Goal: Transaction & Acquisition: Purchase product/service

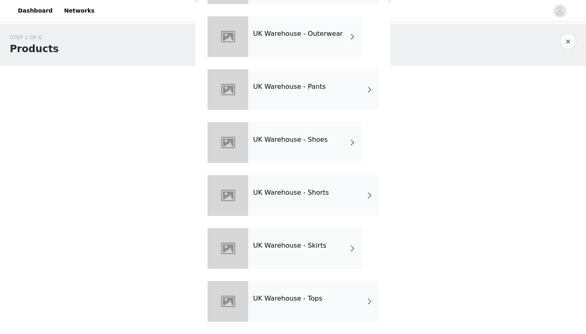
scroll to position [236, 0]
click at [315, 138] on h4 "UK Warehouse - Shoes" at bounding box center [290, 139] width 74 height 7
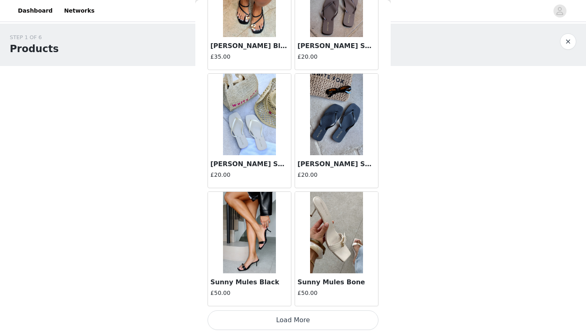
scroll to position [912, 0]
click at [291, 319] on button "Load More" at bounding box center [293, 320] width 171 height 20
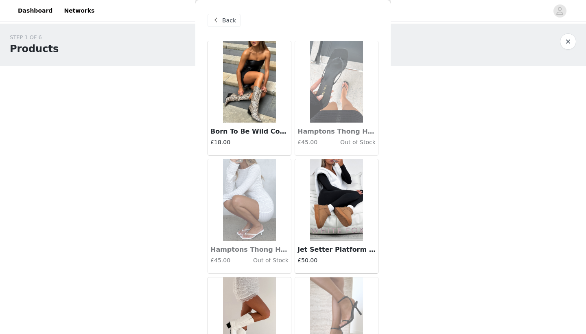
scroll to position [0, 0]
click at [221, 20] on div "Back" at bounding box center [224, 20] width 33 height 13
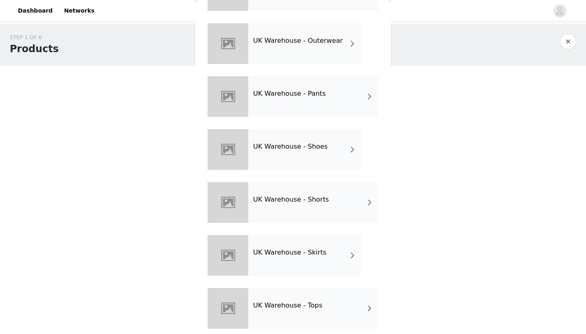
scroll to position [230, 0]
click at [334, 48] on div "UK Warehouse - Outerwear" at bounding box center [304, 42] width 113 height 41
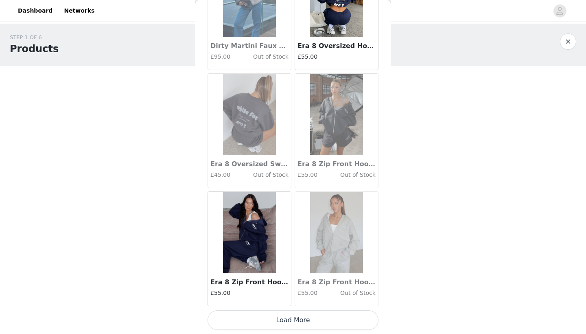
scroll to position [0, 0]
click at [295, 319] on button "Load More" at bounding box center [293, 320] width 171 height 20
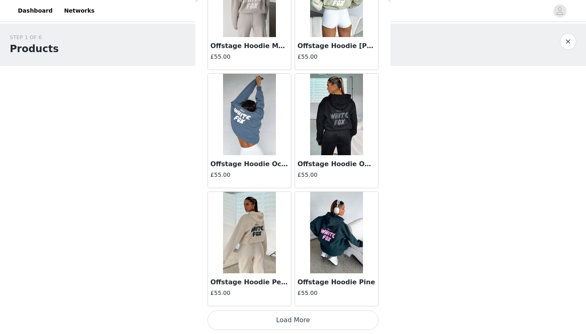
click at [313, 319] on button "Load More" at bounding box center [293, 320] width 171 height 20
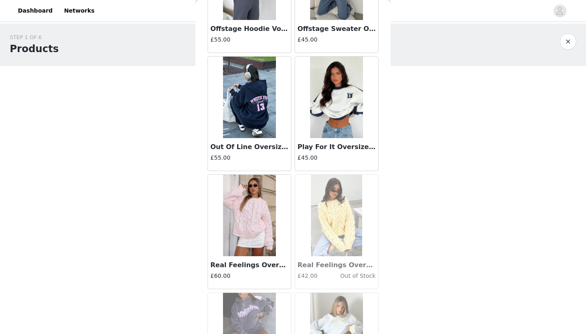
scroll to position [2589, 0]
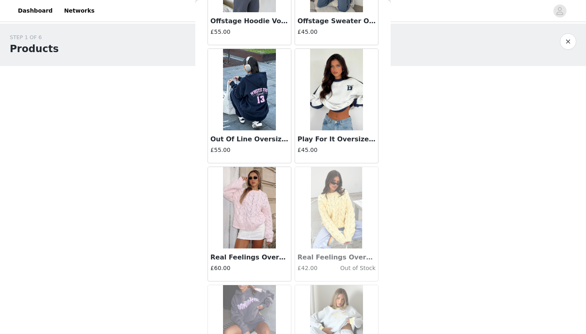
click at [320, 131] on div "Play For It Oversized Sweater Grey Marle £45.00" at bounding box center [336, 146] width 83 height 33
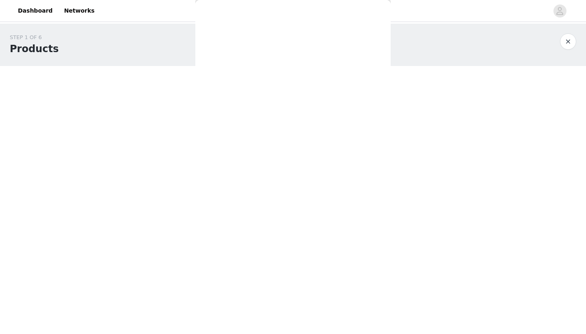
scroll to position [0, 0]
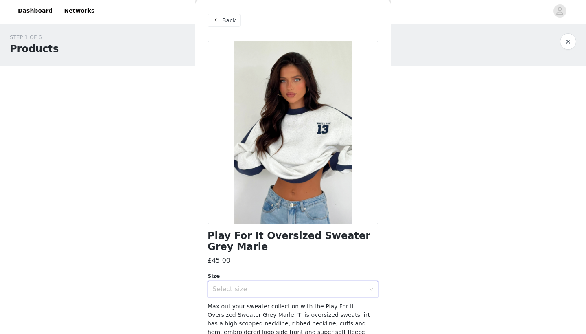
click at [281, 293] on div "Select size" at bounding box center [290, 288] width 156 height 15
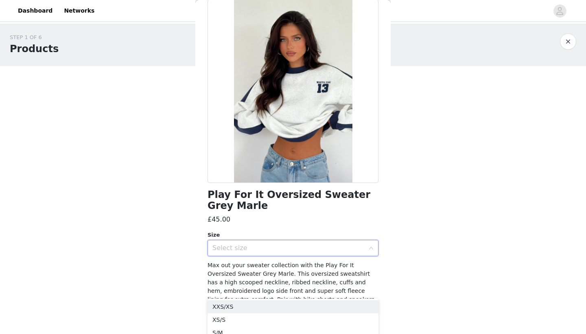
scroll to position [48, 0]
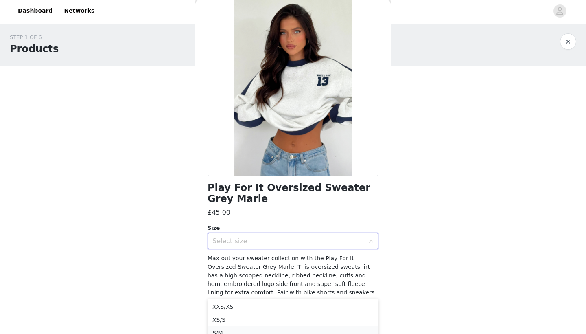
click at [225, 330] on li "S/M" at bounding box center [293, 332] width 171 height 13
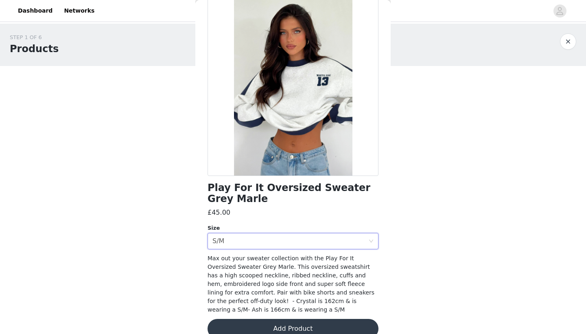
click at [275, 327] on button "Add Product" at bounding box center [293, 329] width 171 height 20
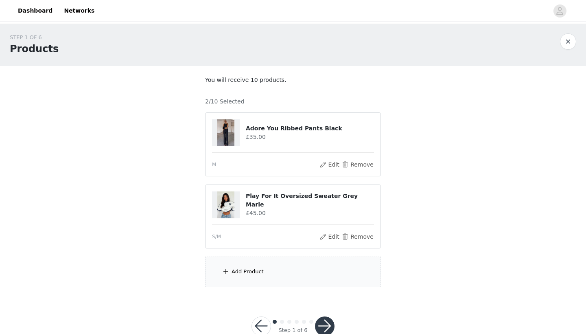
click at [275, 269] on div "Add Product" at bounding box center [293, 271] width 176 height 31
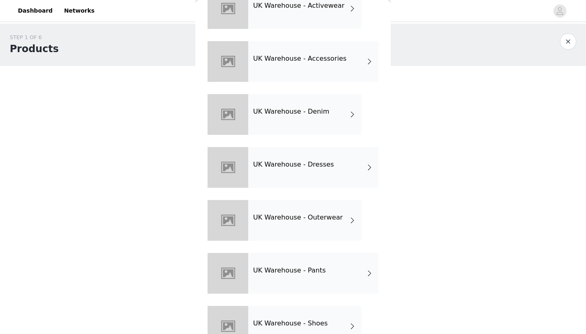
scroll to position [55, 0]
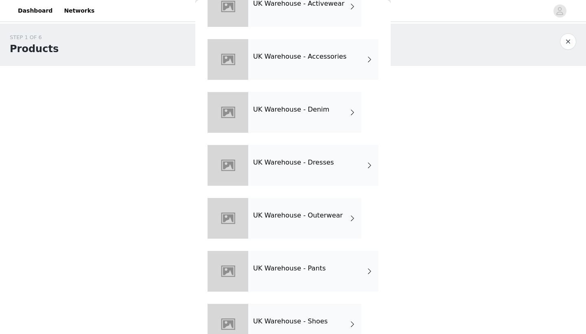
click at [310, 211] on div "UK Warehouse - Outerwear" at bounding box center [304, 218] width 113 height 41
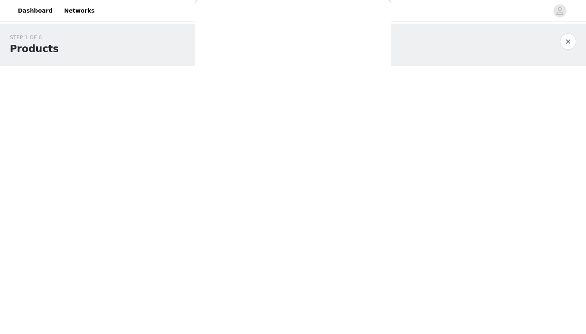
scroll to position [0, 0]
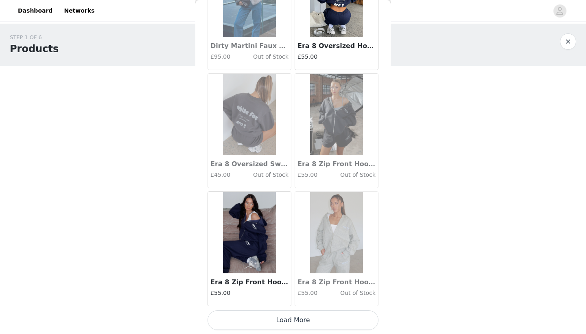
click at [284, 326] on button "Load More" at bounding box center [293, 320] width 171 height 20
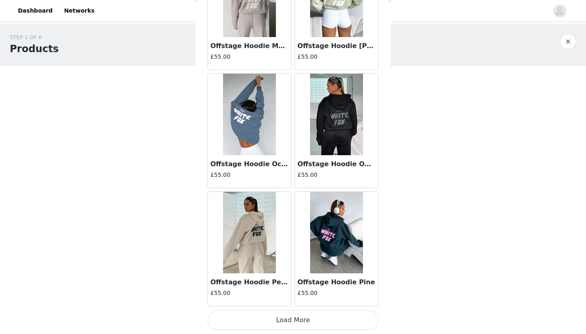
click at [293, 317] on button "Load More" at bounding box center [293, 320] width 171 height 20
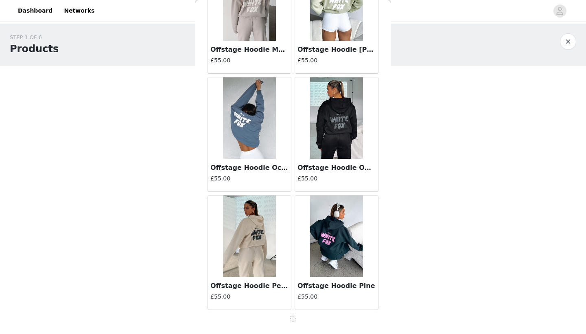
scroll to position [2088, 0]
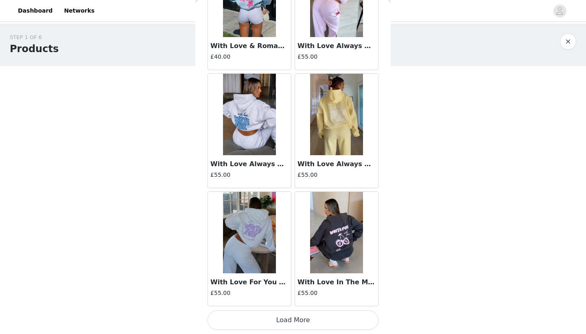
click at [293, 317] on button "Load More" at bounding box center [293, 320] width 171 height 20
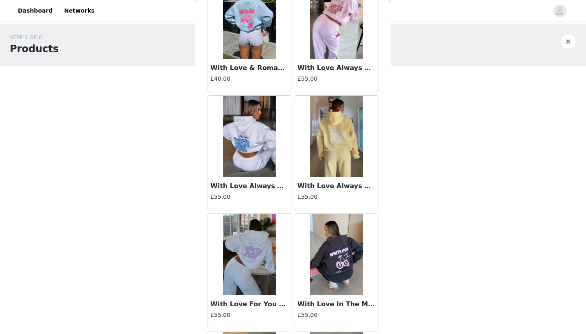
scroll to position [3251, 0]
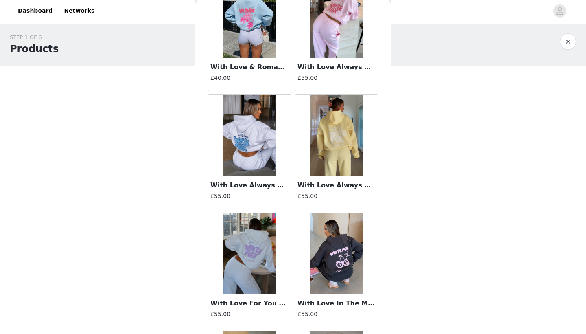
click at [464, 0] on header "Dashboard Networks" at bounding box center [293, 11] width 586 height 22
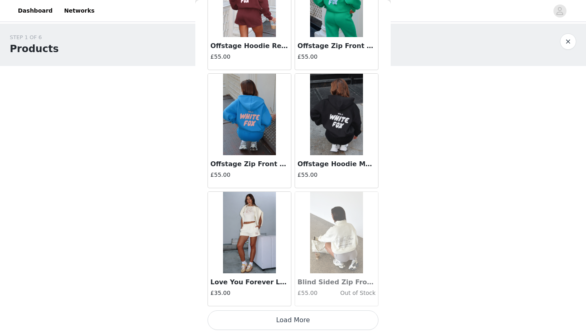
click at [293, 327] on button "Load More" at bounding box center [293, 320] width 171 height 20
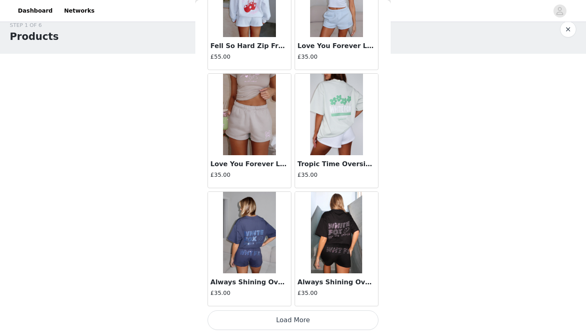
scroll to position [18, 0]
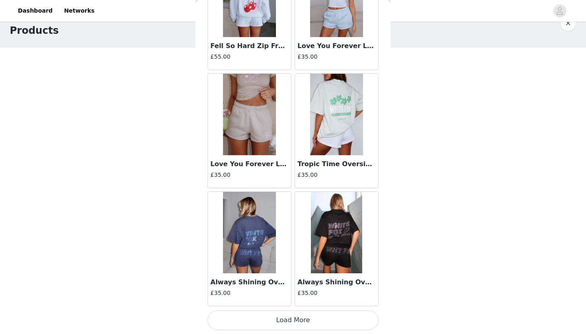
click at [271, 320] on button "Load More" at bounding box center [293, 320] width 171 height 20
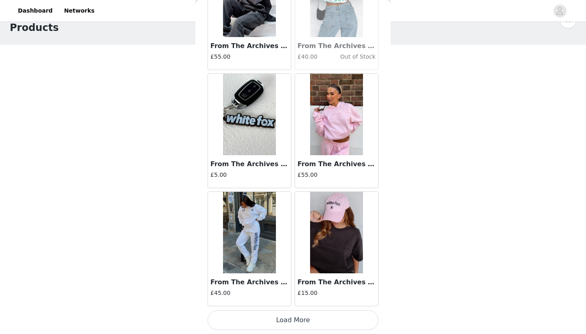
scroll to position [6814, 0]
click at [289, 322] on button "Load More" at bounding box center [293, 320] width 171 height 20
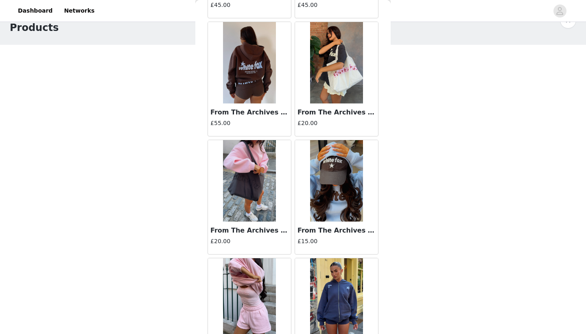
scroll to position [7455, 0]
click at [250, 81] on img at bounding box center [249, 62] width 53 height 81
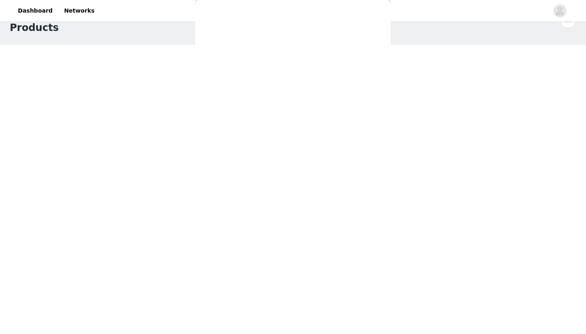
scroll to position [0, 0]
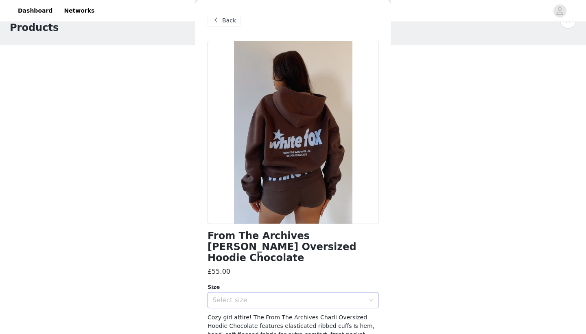
click at [257, 296] on div "Select size" at bounding box center [288, 300] width 152 height 8
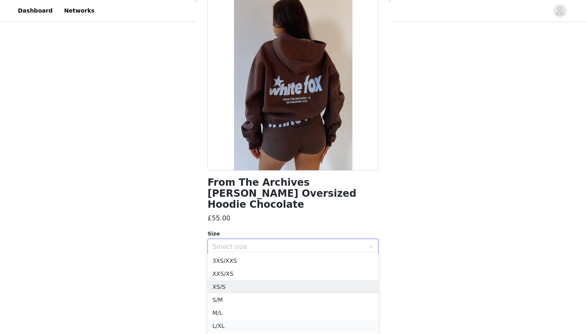
scroll to position [67, 0]
click at [221, 298] on li "S/M" at bounding box center [293, 299] width 171 height 13
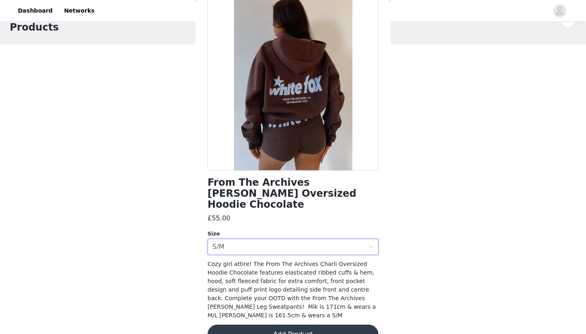
scroll to position [21, 0]
click at [291, 324] on button "Add Product" at bounding box center [293, 334] width 171 height 20
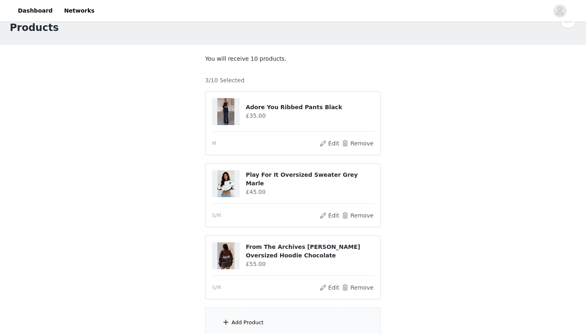
click at [287, 321] on div "Add Product" at bounding box center [293, 322] width 176 height 31
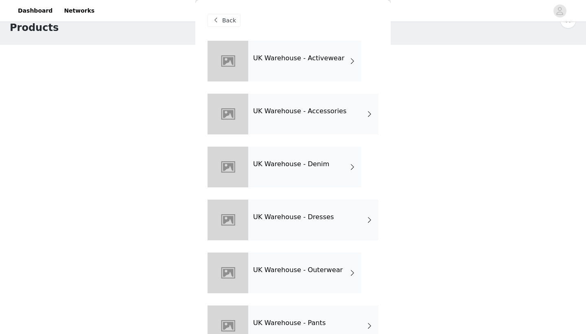
scroll to position [73, 0]
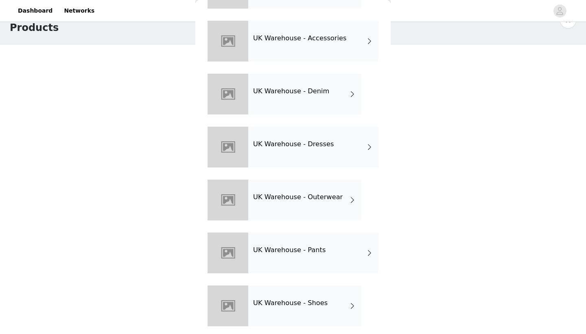
click at [295, 205] on div "UK Warehouse - Outerwear" at bounding box center [304, 199] width 113 height 41
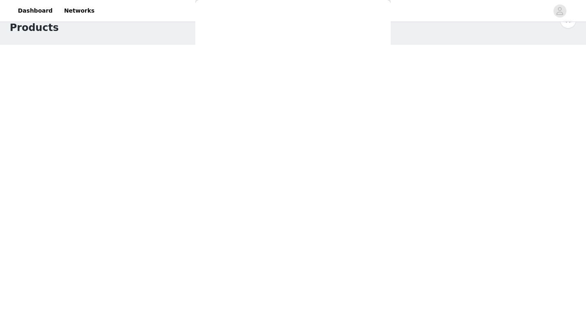
scroll to position [0, 0]
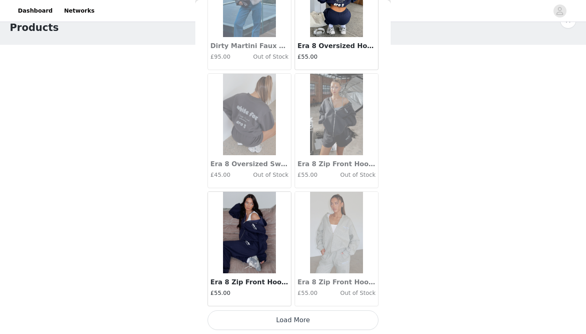
click at [296, 316] on button "Load More" at bounding box center [293, 320] width 171 height 20
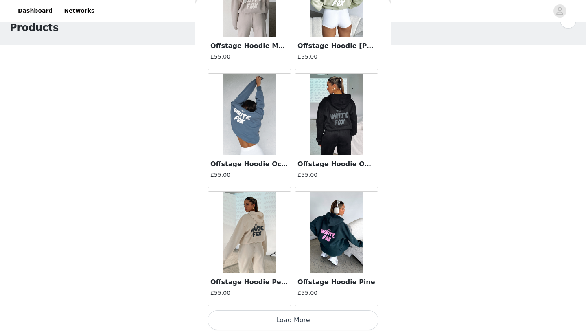
click at [296, 316] on button "Load More" at bounding box center [293, 320] width 171 height 20
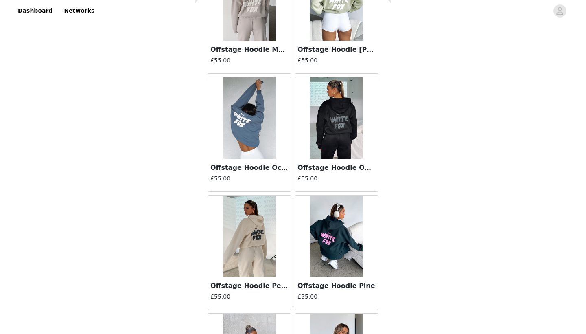
scroll to position [93, 0]
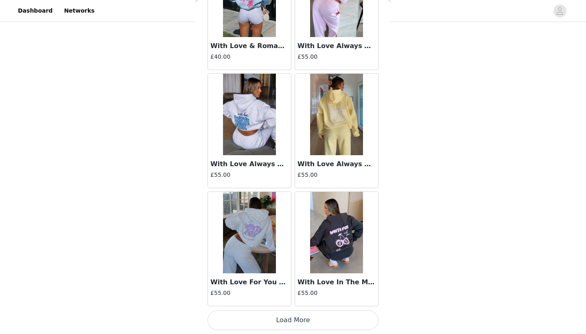
click at [296, 316] on button "Load More" at bounding box center [293, 320] width 171 height 20
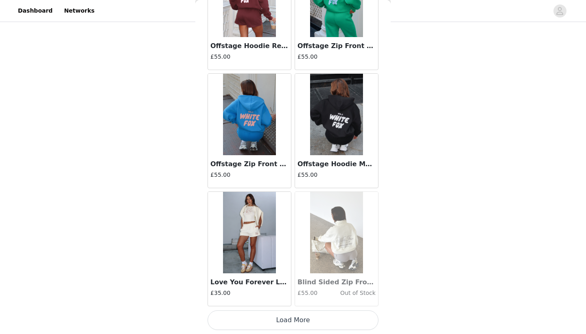
click at [296, 316] on button "Load More" at bounding box center [293, 320] width 171 height 20
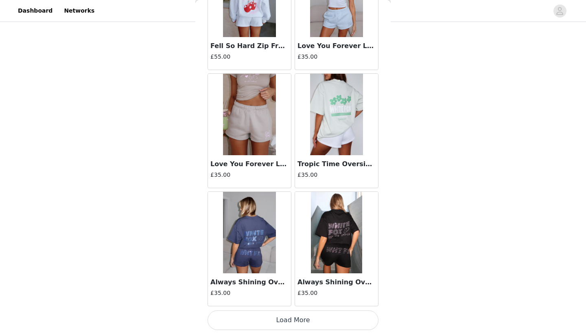
click at [293, 323] on button "Load More" at bounding box center [293, 320] width 171 height 20
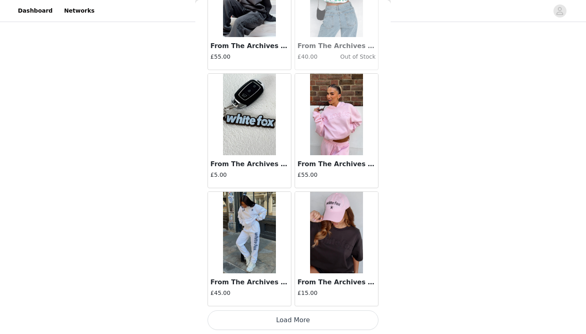
scroll to position [6814, 0]
click at [288, 324] on button "Load More" at bounding box center [293, 320] width 171 height 20
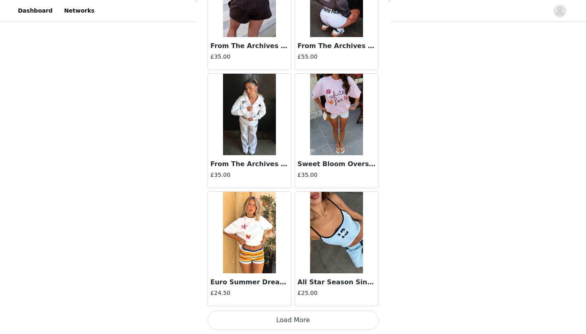
scroll to position [93, 0]
click at [286, 322] on button "Load More" at bounding box center [293, 320] width 171 height 20
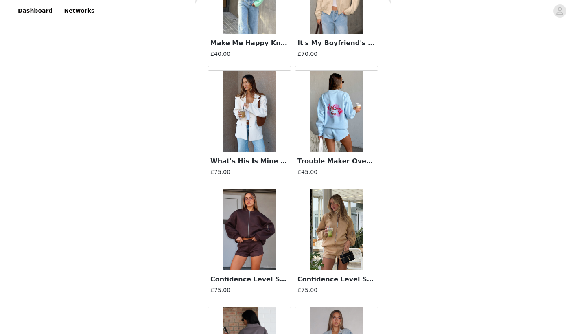
scroll to position [9174, 0]
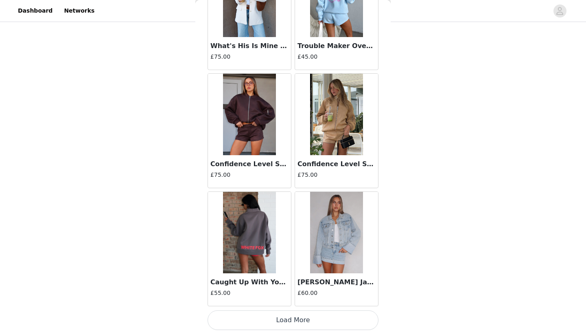
click at [320, 320] on button "Load More" at bounding box center [293, 320] width 171 height 20
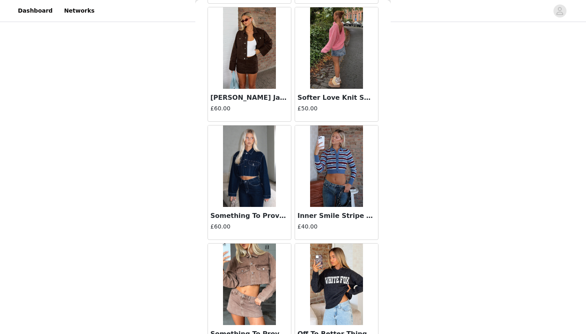
scroll to position [10085, 0]
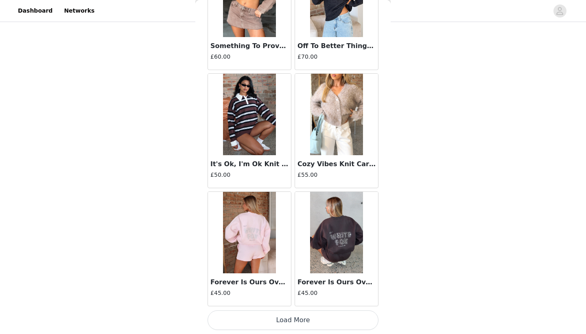
click at [303, 324] on button "Load More" at bounding box center [293, 320] width 171 height 20
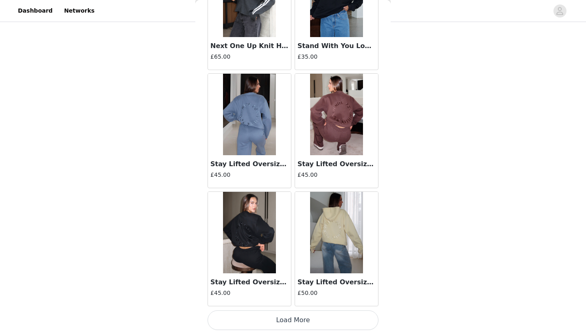
scroll to position [11535, 0]
click at [303, 328] on button "Load More" at bounding box center [293, 320] width 171 height 20
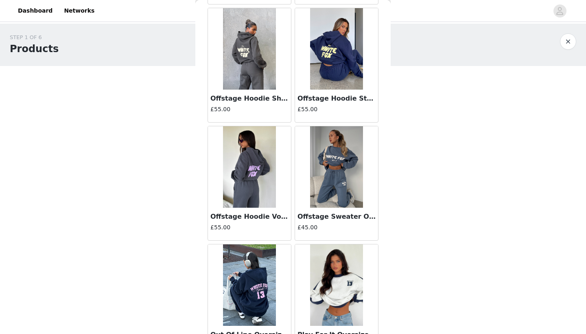
scroll to position [0, 0]
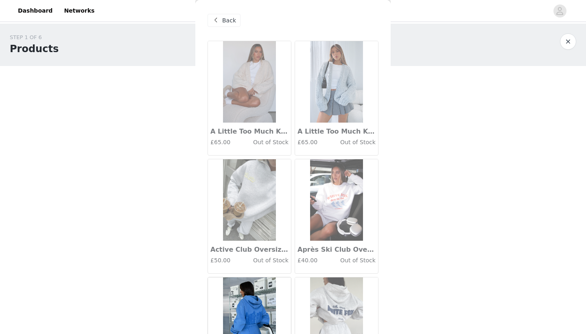
click at [231, 26] on div "Back" at bounding box center [224, 20] width 33 height 13
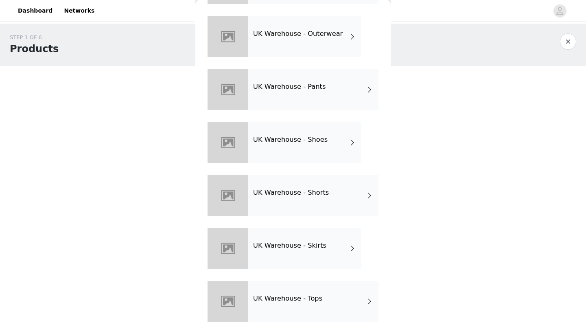
scroll to position [236, 0]
click at [321, 263] on div "UK Warehouse - Skirts" at bounding box center [304, 248] width 113 height 41
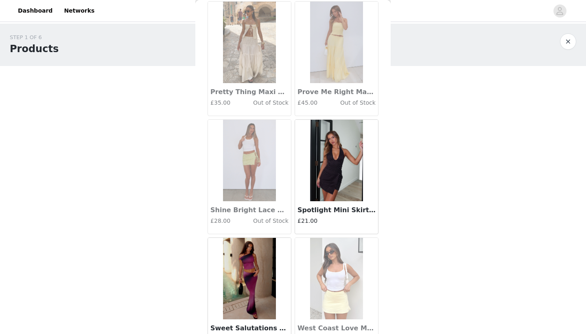
scroll to position [753, 0]
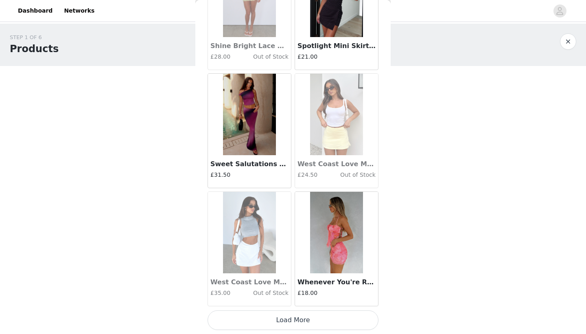
click at [262, 320] on button "Load More" at bounding box center [293, 320] width 171 height 20
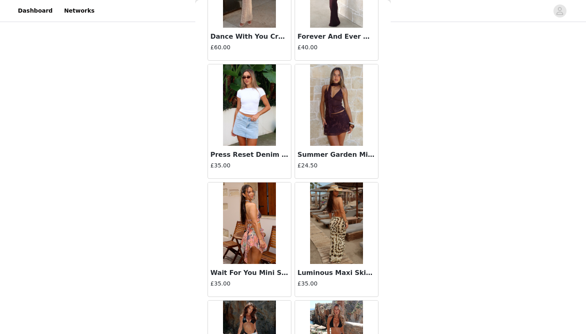
scroll to position [2092, 0]
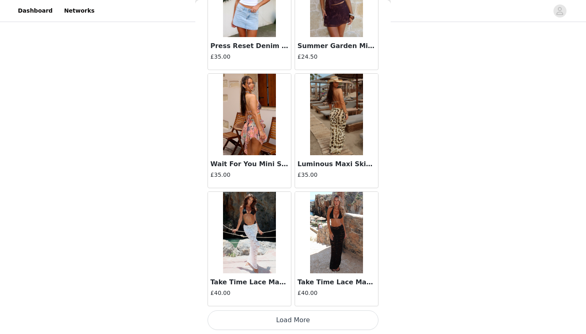
click at [265, 328] on button "Load More" at bounding box center [293, 320] width 171 height 20
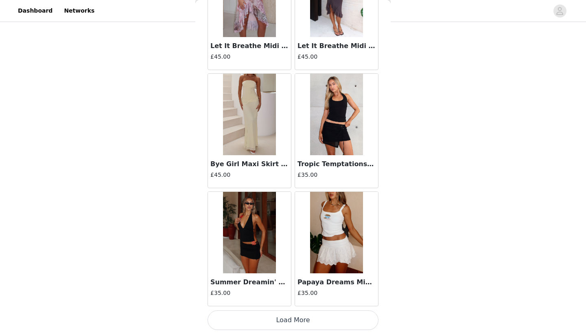
scroll to position [3272, 0]
click at [259, 317] on button "Load More" at bounding box center [293, 320] width 171 height 20
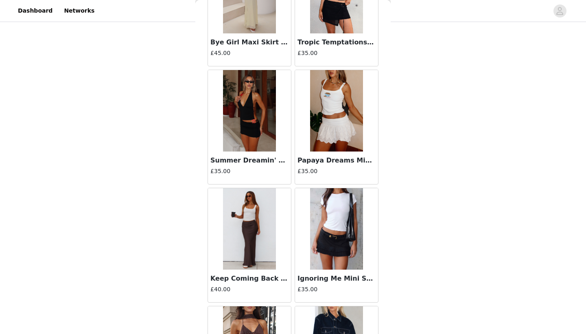
scroll to position [3426, 0]
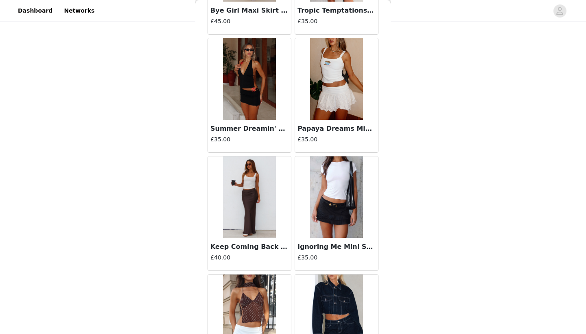
click at [264, 248] on h3 "Keep Coming Back Maxi Skirt Charcoal" at bounding box center [249, 247] width 78 height 10
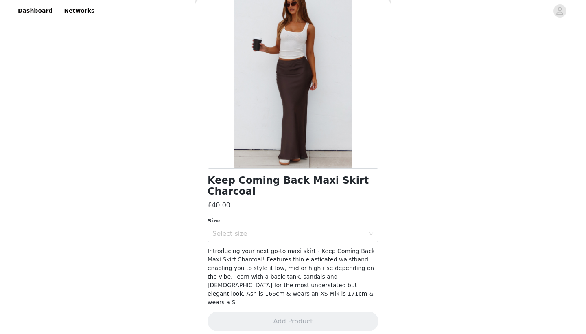
scroll to position [53, 0]
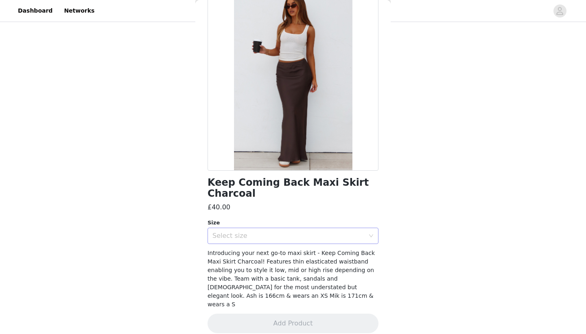
click at [268, 238] on div "Select size" at bounding box center [288, 236] width 152 height 8
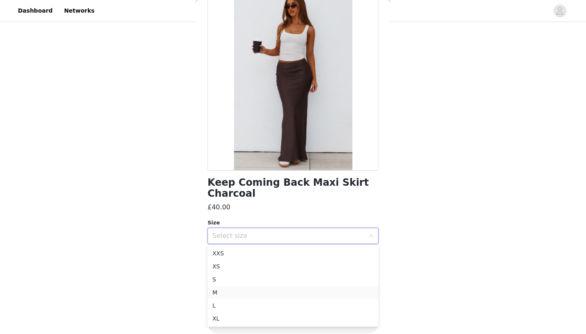
click at [226, 293] on li "M" at bounding box center [293, 292] width 171 height 13
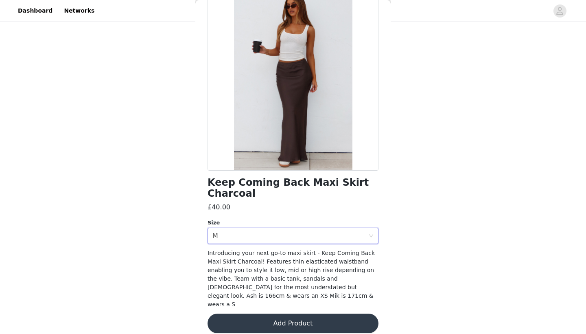
click at [256, 313] on button "Add Product" at bounding box center [293, 323] width 171 height 20
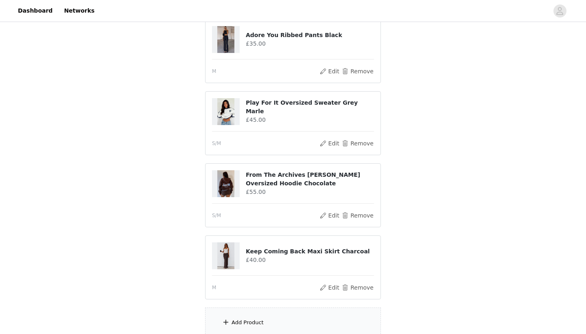
click at [255, 315] on div "Add Product" at bounding box center [293, 322] width 176 height 31
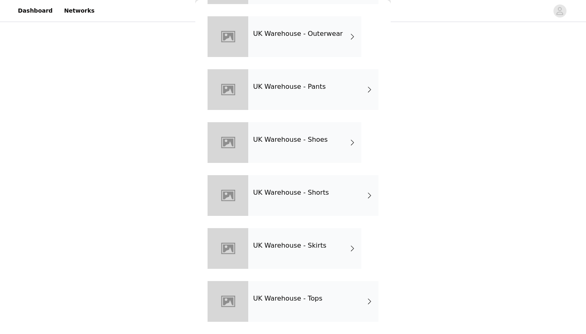
click at [313, 255] on div "UK Warehouse - Skirts" at bounding box center [304, 248] width 113 height 41
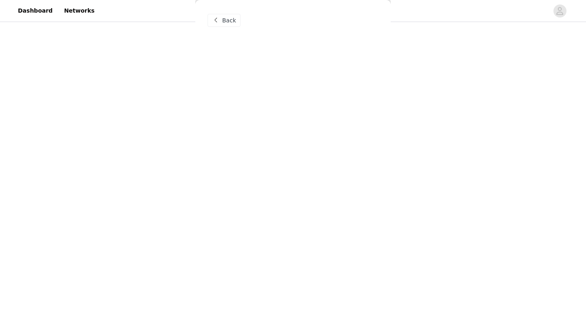
scroll to position [0, 0]
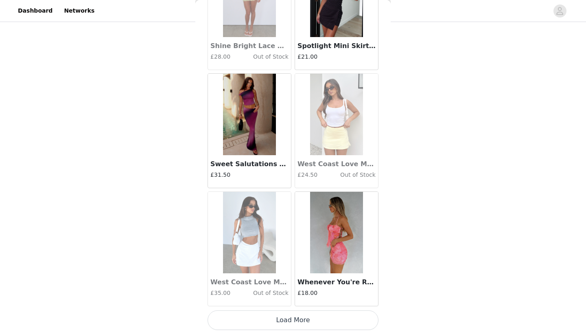
click at [303, 315] on button "Load More" at bounding box center [293, 320] width 171 height 20
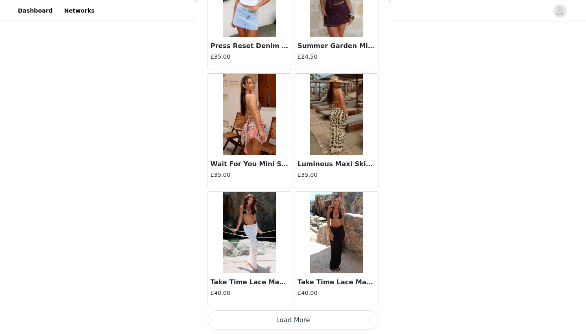
click at [311, 322] on button "Load More" at bounding box center [293, 320] width 171 height 20
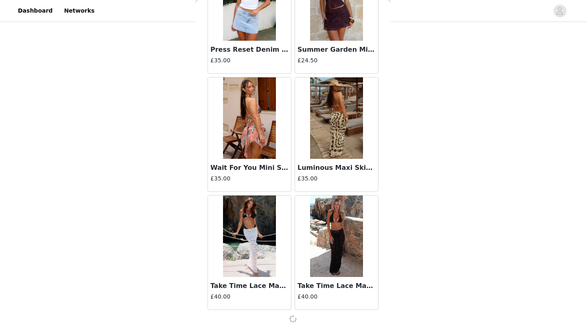
scroll to position [2088, 0]
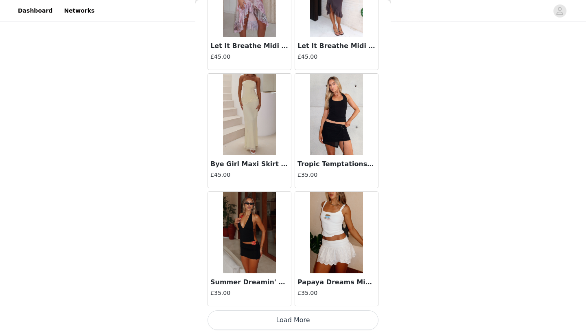
click at [309, 322] on button "Load More" at bounding box center [293, 320] width 171 height 20
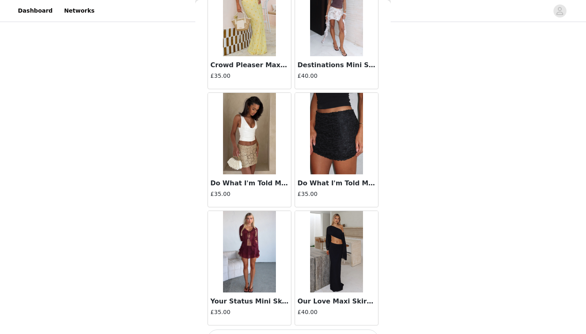
scroll to position [4453, 0]
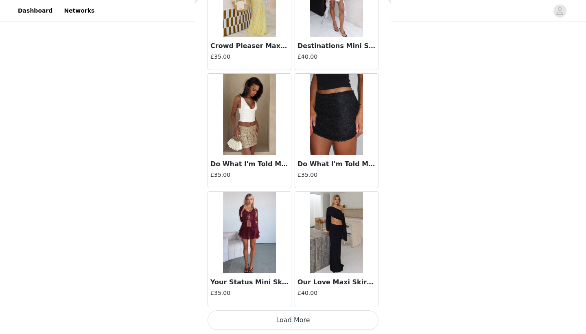
click at [310, 317] on button "Load More" at bounding box center [293, 320] width 171 height 20
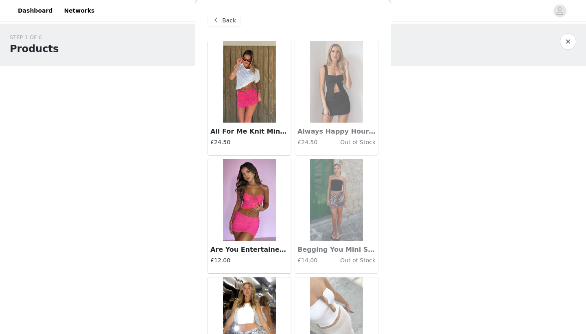
scroll to position [0, 0]
click at [233, 24] on span "Back" at bounding box center [229, 20] width 14 height 9
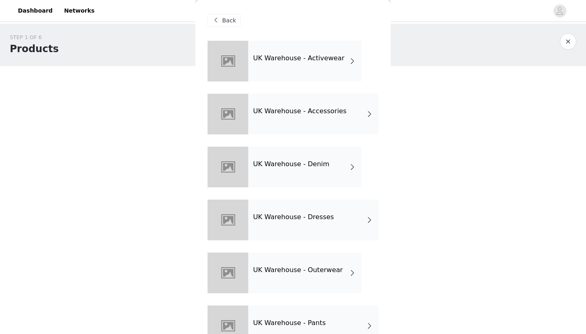
click at [320, 217] on h4 "UK Warehouse - Dresses" at bounding box center [293, 216] width 81 height 7
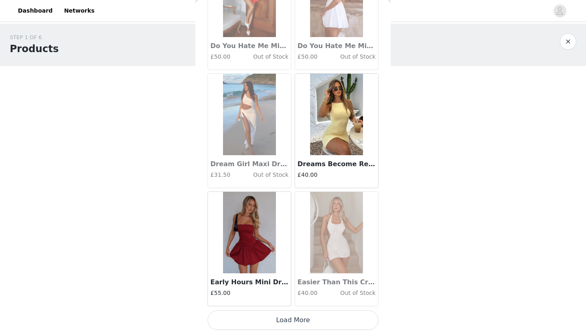
scroll to position [912, 0]
click at [291, 326] on button "Load More" at bounding box center [293, 320] width 171 height 20
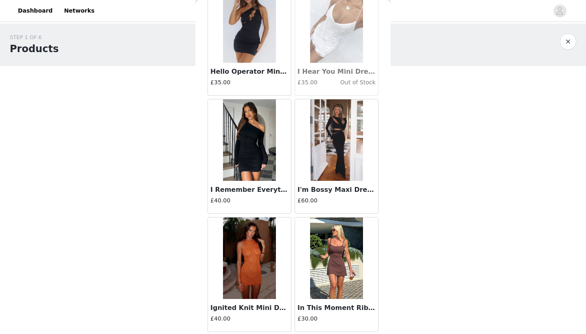
scroll to position [2073, 0]
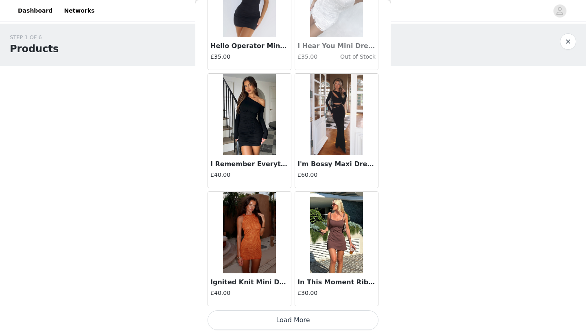
click at [279, 324] on button "Load More" at bounding box center [293, 320] width 171 height 20
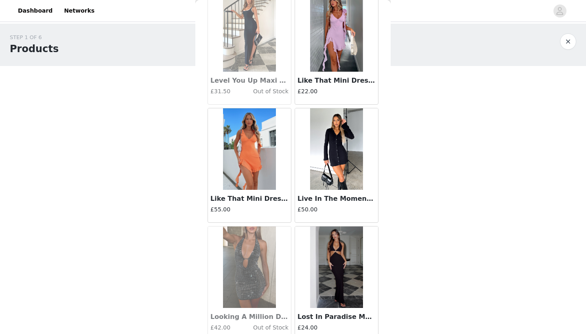
scroll to position [2886, 0]
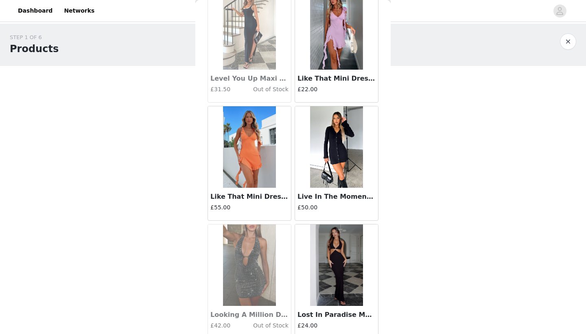
click at [345, 182] on img at bounding box center [336, 146] width 53 height 81
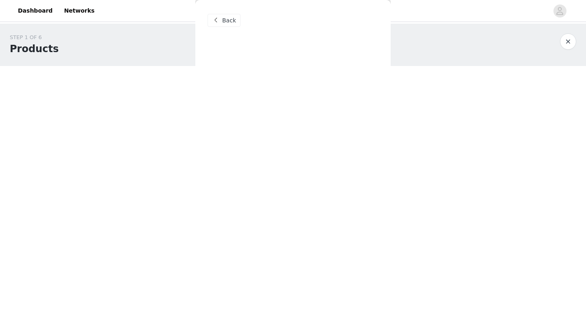
scroll to position [0, 0]
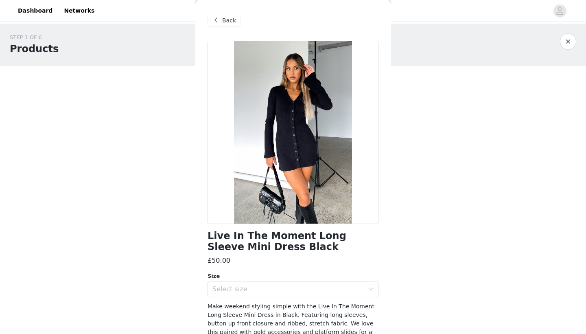
click at [270, 298] on div "Live In The Moment Long Sleeve Mini Dress Black £50.00 Size Select size Make we…" at bounding box center [293, 218] width 171 height 355
click at [264, 291] on div "Select size" at bounding box center [288, 289] width 152 height 8
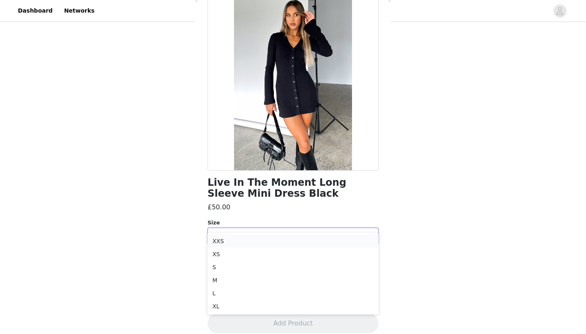
scroll to position [69, 0]
click at [223, 276] on li "M" at bounding box center [293, 276] width 171 height 13
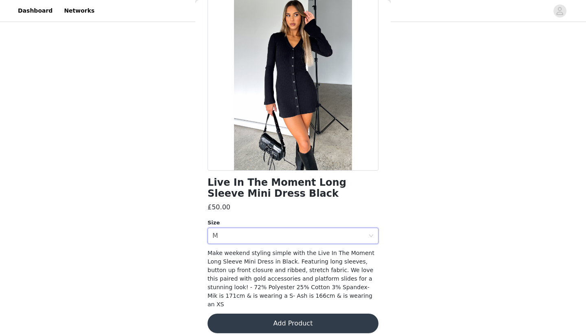
click at [273, 314] on button "Add Product" at bounding box center [293, 323] width 171 height 20
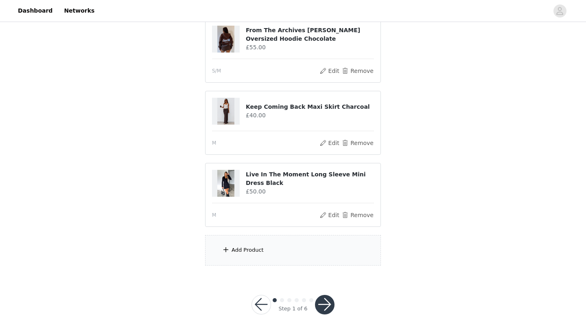
scroll to position [237, 0]
click at [276, 254] on div "Add Product" at bounding box center [293, 250] width 176 height 31
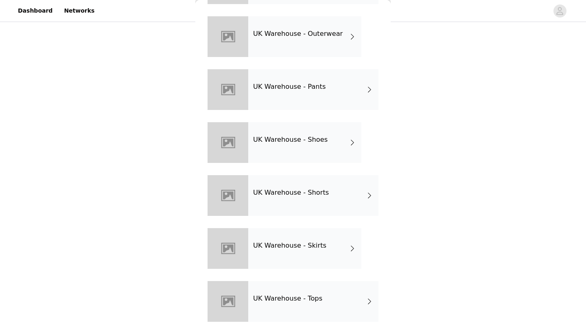
scroll to position [236, 0]
click at [281, 299] on h4 "UK Warehouse - Tops" at bounding box center [287, 298] width 69 height 7
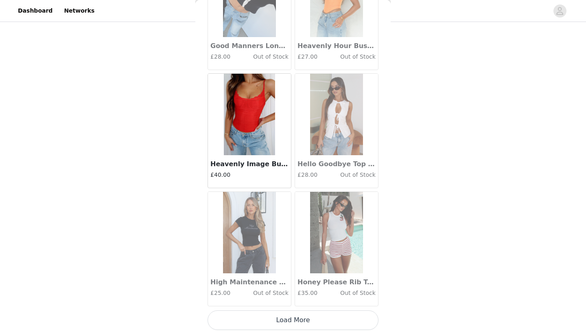
scroll to position [237, 0]
click at [282, 315] on button "Load More" at bounding box center [293, 320] width 171 height 20
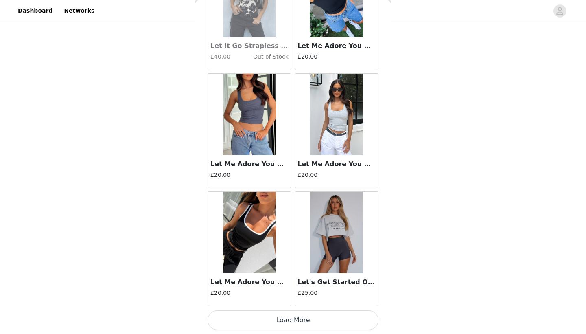
scroll to position [2092, 0]
click at [276, 321] on button "Load More" at bounding box center [293, 320] width 171 height 20
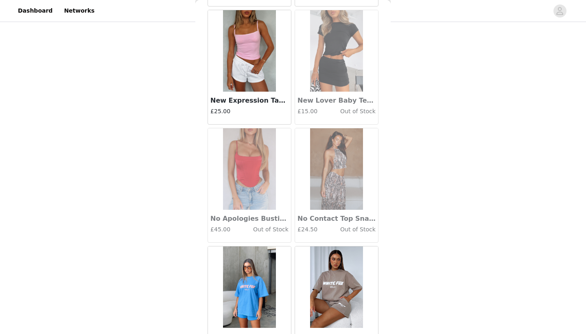
scroll to position [2885, 0]
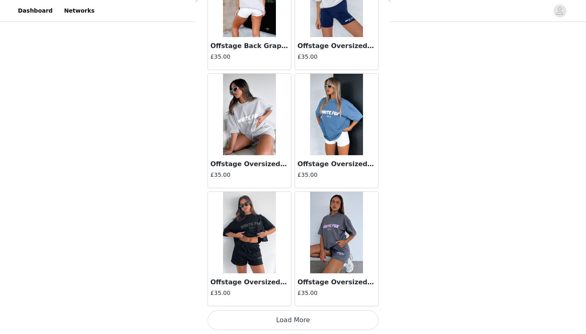
click at [276, 321] on button "Load More" at bounding box center [293, 320] width 171 height 20
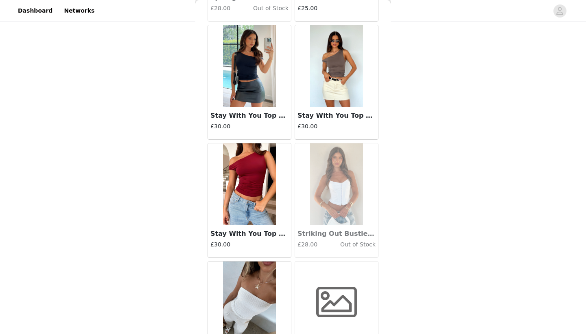
scroll to position [4384, 0]
click at [263, 234] on h3 "Stay With You Top Wine" at bounding box center [249, 233] width 78 height 10
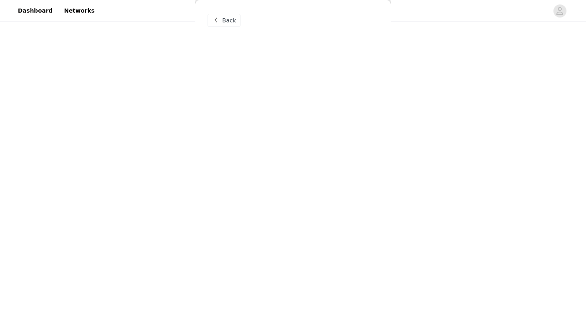
scroll to position [0, 0]
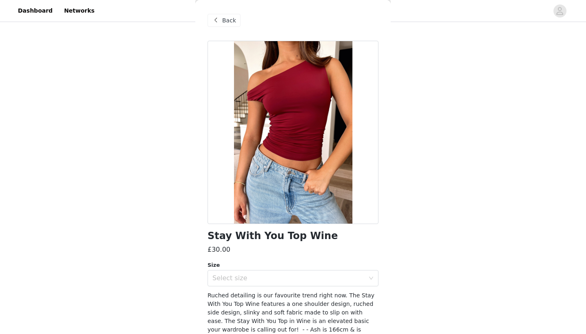
click at [268, 254] on div "£30.00" at bounding box center [293, 250] width 171 height 10
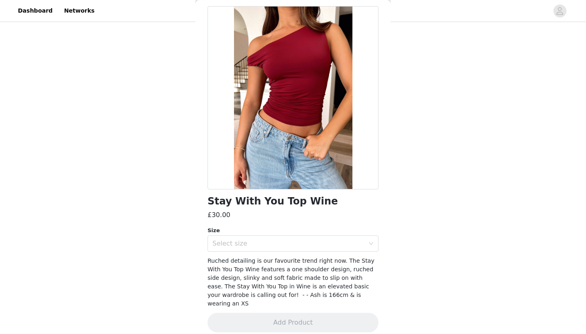
scroll to position [34, 0]
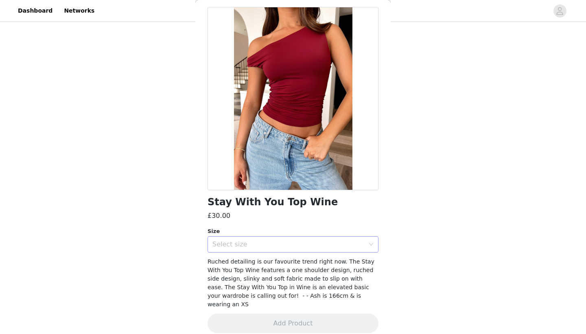
click at [267, 247] on div "Select size" at bounding box center [288, 244] width 152 height 8
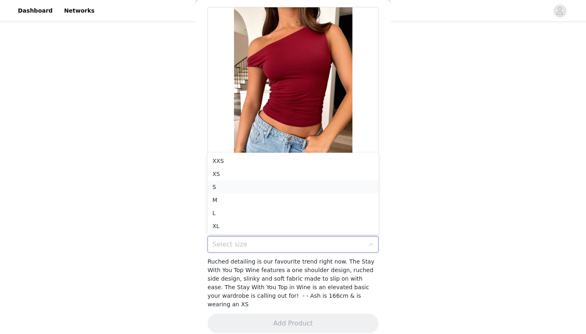
click at [233, 189] on li "S" at bounding box center [293, 186] width 171 height 13
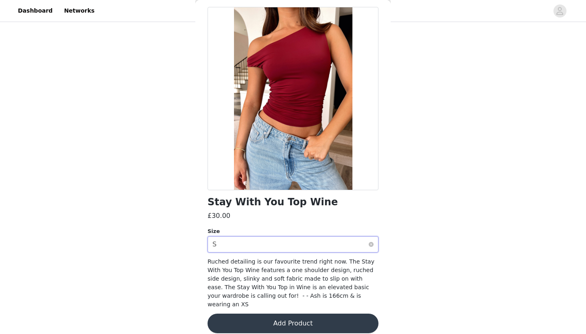
click at [238, 245] on div "Select size S" at bounding box center [290, 243] width 156 height 15
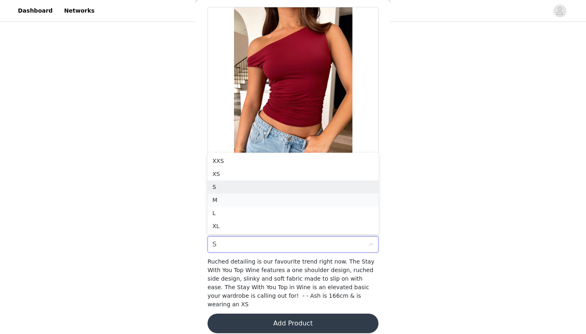
click at [216, 200] on li "M" at bounding box center [293, 199] width 171 height 13
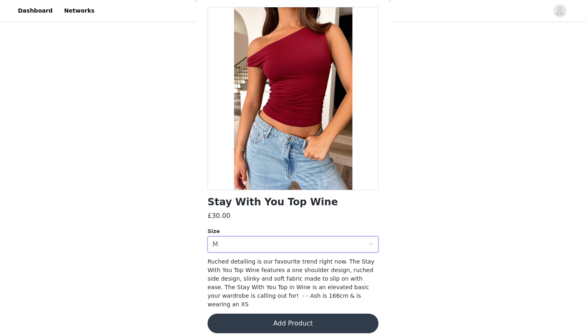
click at [271, 317] on button "Add Product" at bounding box center [293, 323] width 171 height 20
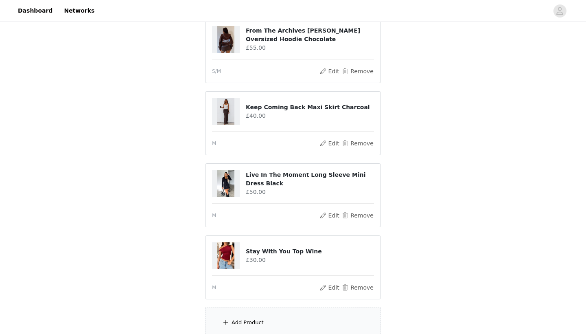
click at [271, 317] on div "Add Product" at bounding box center [293, 322] width 176 height 31
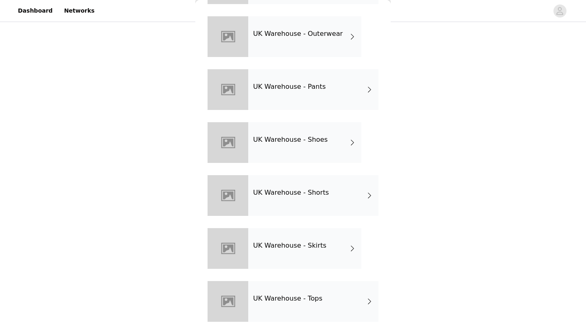
scroll to position [236, 0]
click at [286, 309] on div "UK Warehouse - Tops" at bounding box center [313, 301] width 130 height 41
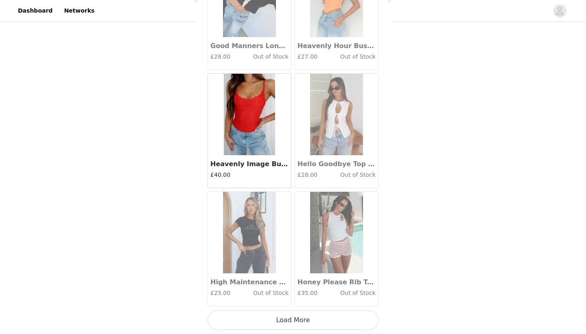
scroll to position [309, 0]
click at [285, 317] on button "Load More" at bounding box center [293, 320] width 171 height 20
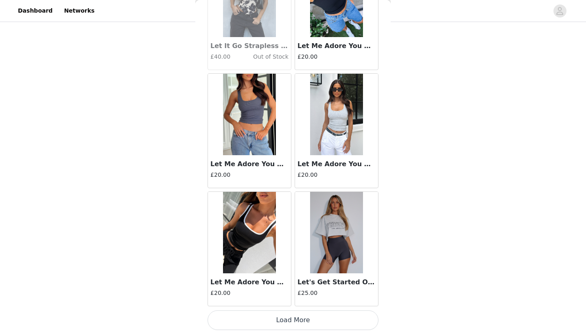
click at [284, 321] on button "Load More" at bounding box center [293, 320] width 171 height 20
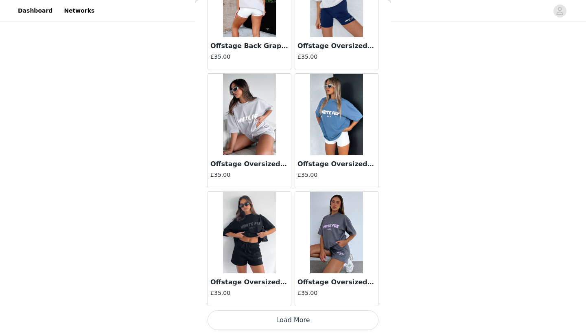
click at [290, 317] on button "Load More" at bounding box center [293, 320] width 171 height 20
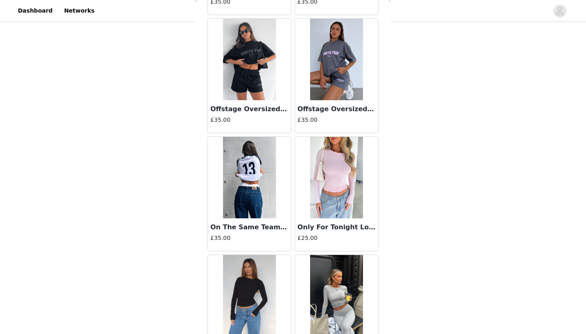
scroll to position [3704, 0]
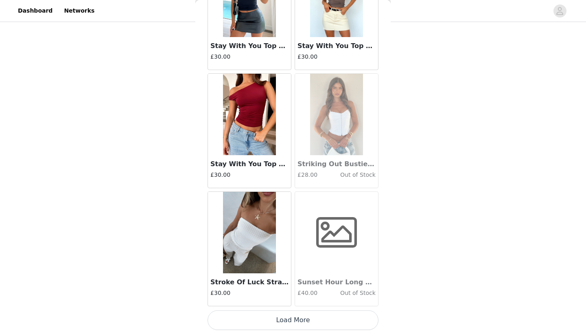
click at [308, 322] on button "Load More" at bounding box center [293, 320] width 171 height 20
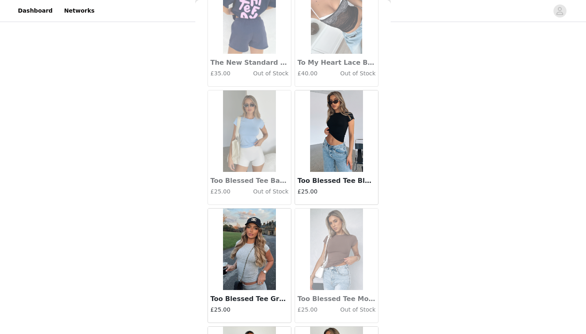
scroll to position [5241, 0]
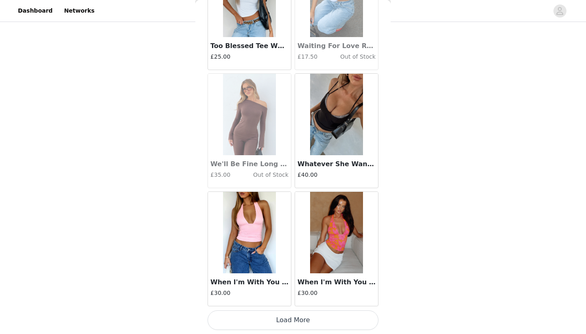
click at [301, 320] on button "Load More" at bounding box center [293, 320] width 171 height 20
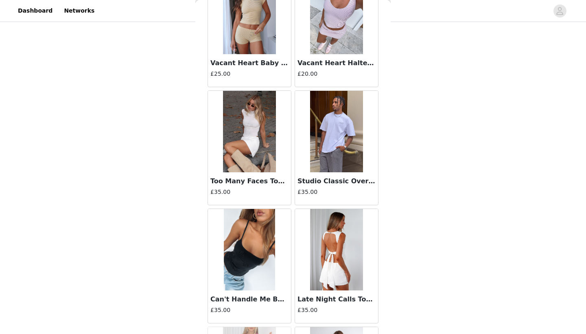
scroll to position [6685, 0]
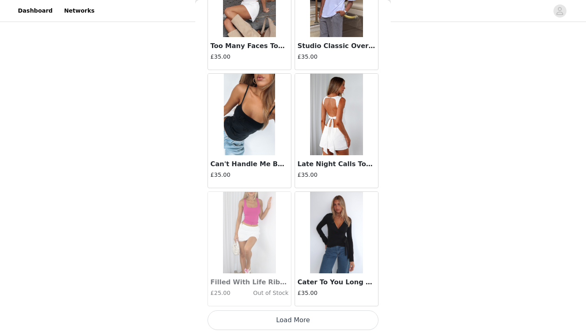
click at [301, 321] on button "Load More" at bounding box center [293, 320] width 171 height 20
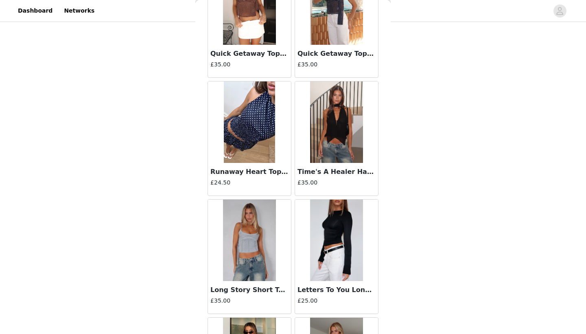
scroll to position [7649, 0]
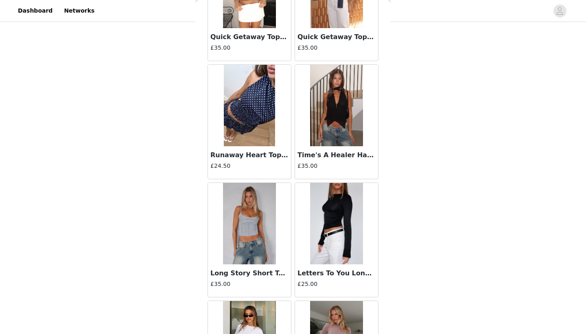
click at [258, 141] on img at bounding box center [250, 105] width 52 height 81
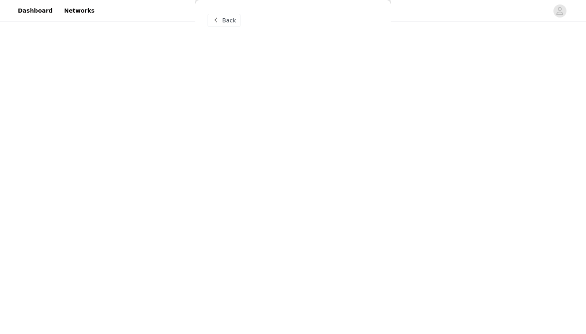
scroll to position [0, 0]
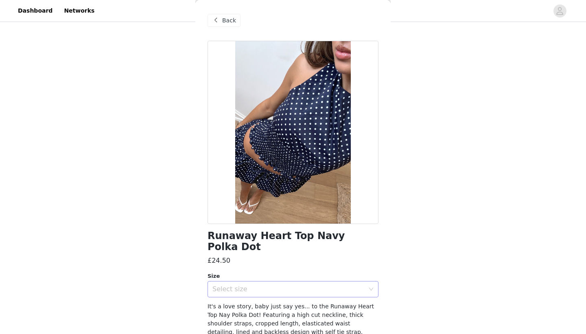
click at [270, 285] on div "Select size" at bounding box center [288, 289] width 152 height 8
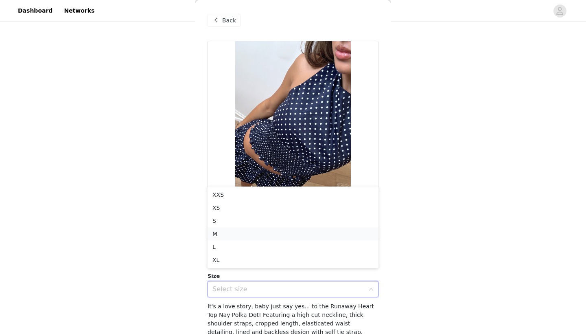
click at [227, 234] on li "M" at bounding box center [293, 233] width 171 height 13
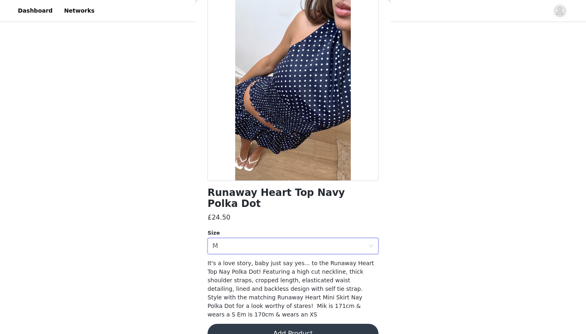
scroll to position [42, 0]
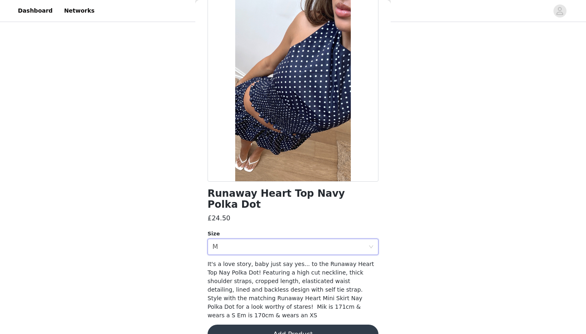
click at [257, 324] on button "Add Product" at bounding box center [293, 334] width 171 height 20
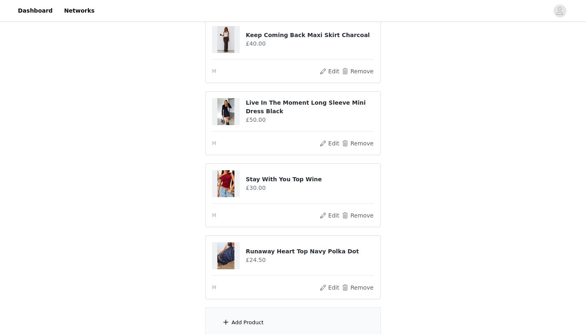
click at [257, 313] on div "Add Product" at bounding box center [293, 322] width 176 height 31
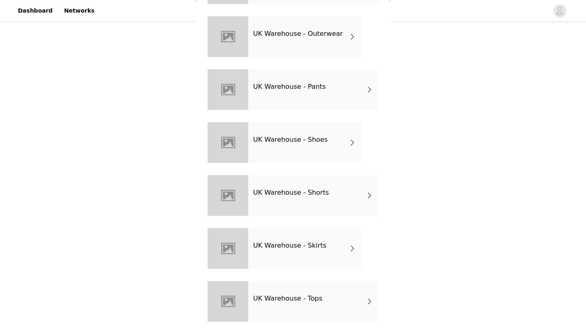
scroll to position [236, 0]
click at [309, 295] on h4 "UK Warehouse - Tops" at bounding box center [287, 298] width 69 height 7
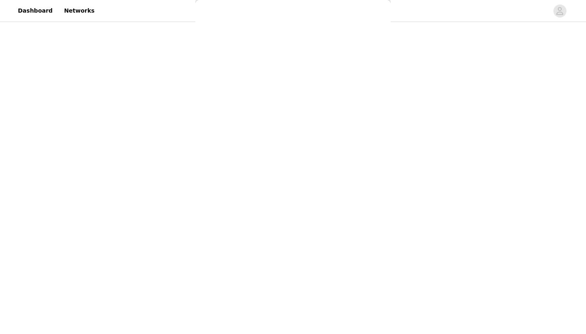
scroll to position [0, 0]
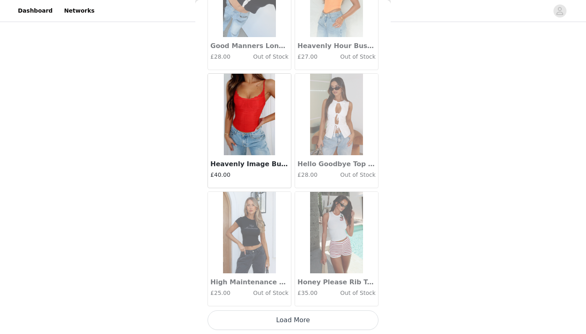
click at [304, 317] on button "Load More" at bounding box center [293, 320] width 171 height 20
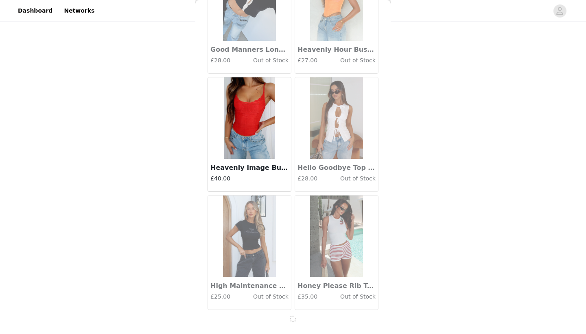
scroll to position [908, 0]
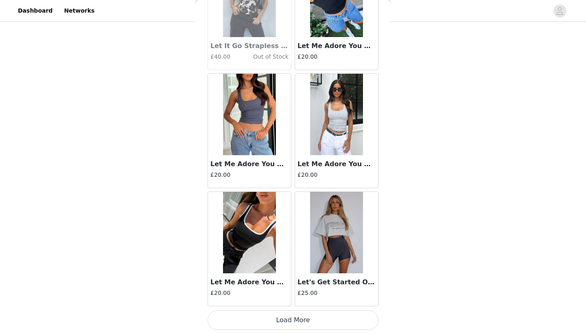
click at [304, 317] on button "Load More" at bounding box center [293, 320] width 171 height 20
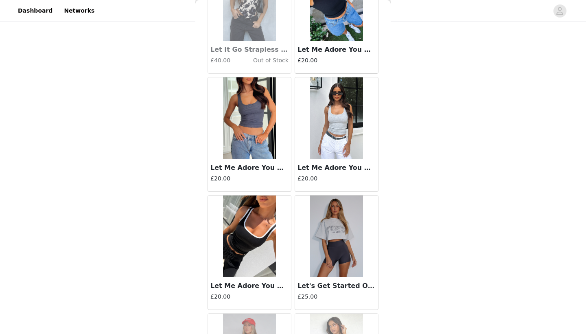
scroll to position [381, 0]
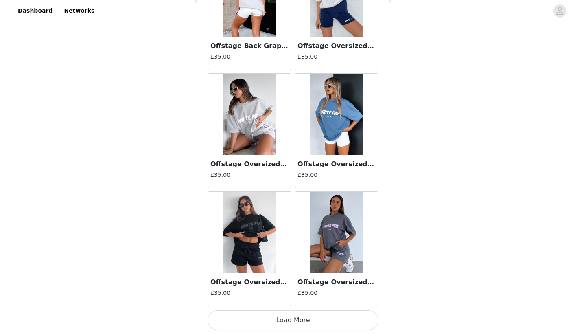
click at [304, 317] on button "Load More" at bounding box center [293, 320] width 171 height 20
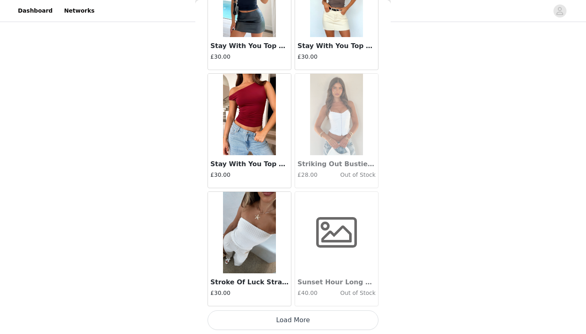
click at [304, 318] on button "Load More" at bounding box center [293, 320] width 171 height 20
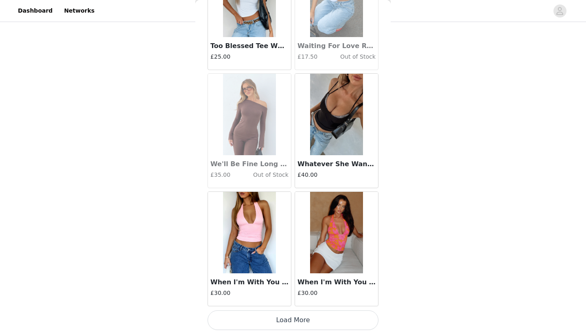
click at [304, 318] on button "Load More" at bounding box center [293, 320] width 171 height 20
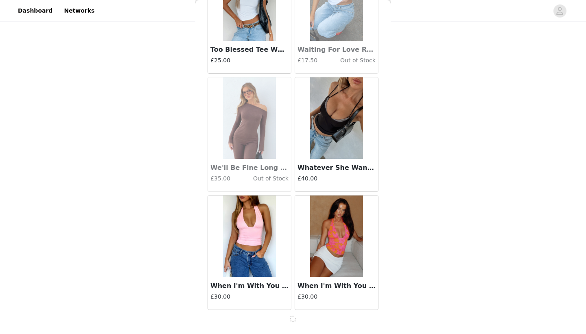
scroll to position [5630, 0]
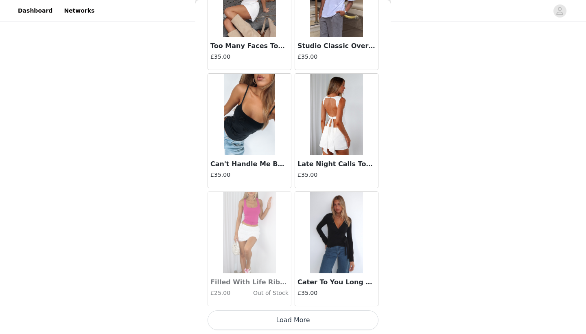
click at [304, 318] on button "Load More" at bounding box center [293, 320] width 171 height 20
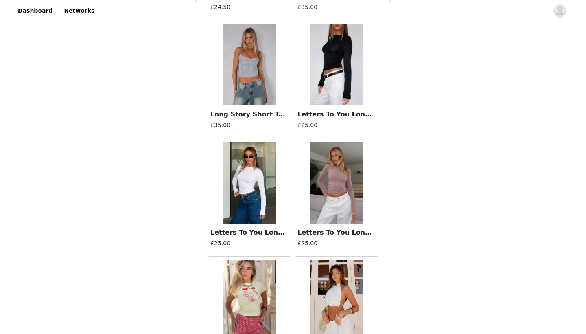
scroll to position [7797, 0]
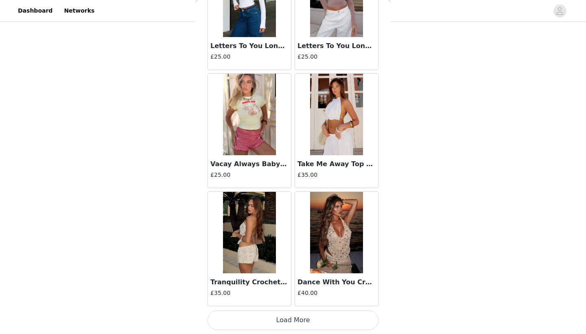
click at [301, 326] on button "Load More" at bounding box center [293, 320] width 171 height 20
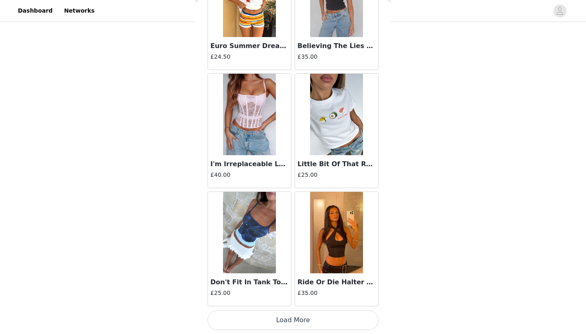
scroll to position [381, 0]
click at [292, 319] on button "Load More" at bounding box center [293, 320] width 171 height 20
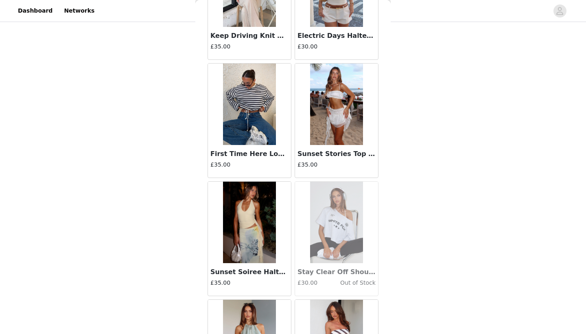
scroll to position [10247, 0]
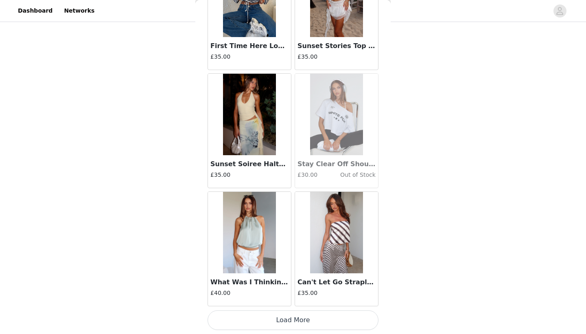
click at [273, 325] on button "Load More" at bounding box center [293, 320] width 171 height 20
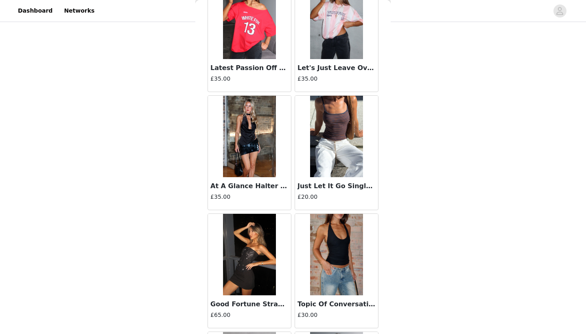
scroll to position [11050, 0]
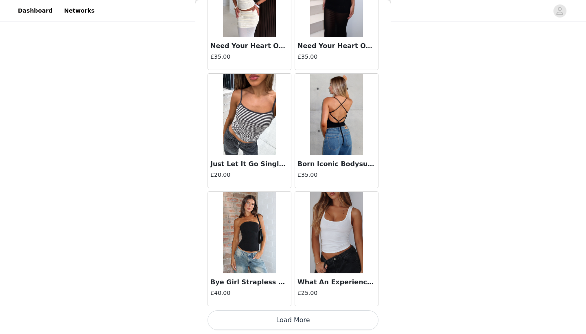
click at [294, 322] on button "Load More" at bounding box center [293, 320] width 171 height 20
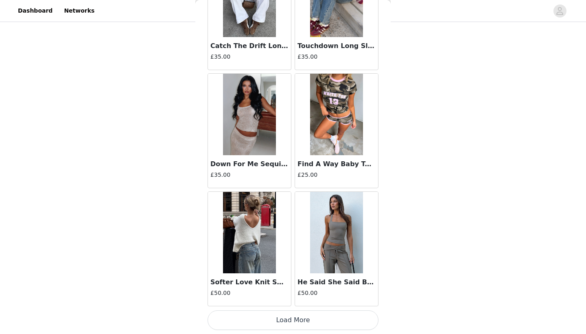
scroll to position [12715, 0]
click at [267, 326] on button "Load More" at bounding box center [293, 320] width 171 height 20
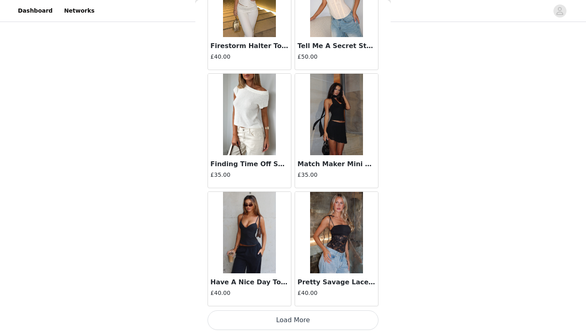
scroll to position [13896, 0]
click at [283, 323] on button "Load More" at bounding box center [293, 320] width 171 height 20
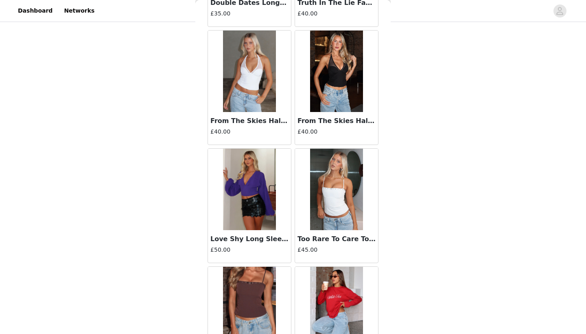
scroll to position [15003, 0]
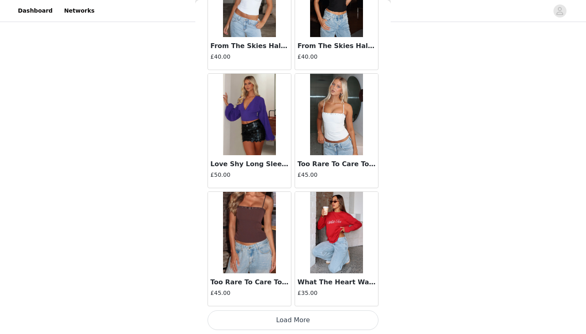
click at [281, 319] on button "Load More" at bounding box center [293, 320] width 171 height 20
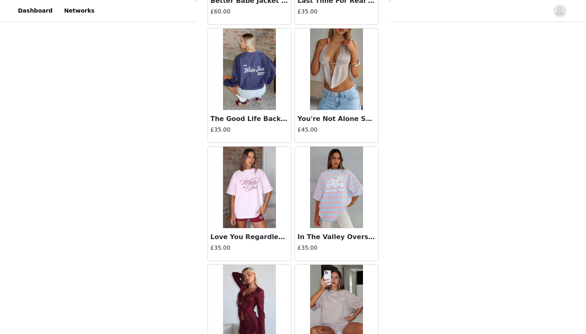
scroll to position [15935, 0]
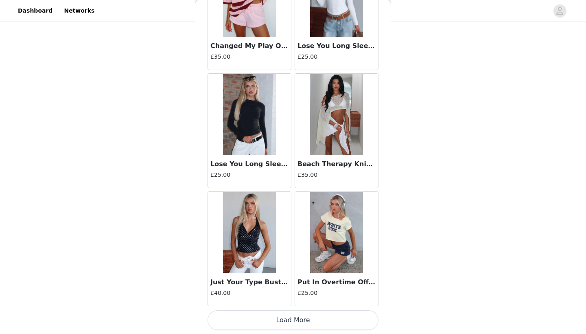
click at [284, 323] on button "Load More" at bounding box center [293, 320] width 171 height 20
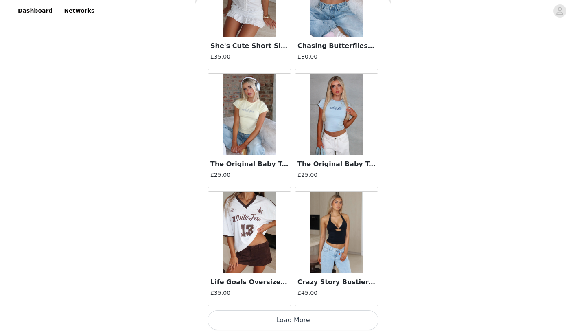
scroll to position [381, 0]
click at [288, 328] on button "Load More" at bounding box center [293, 320] width 171 height 20
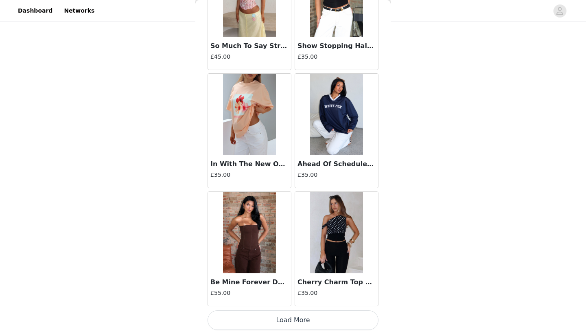
click at [287, 318] on button "Load More" at bounding box center [293, 320] width 171 height 20
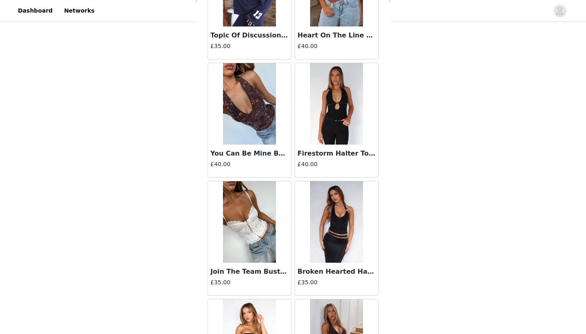
scroll to position [13302, 0]
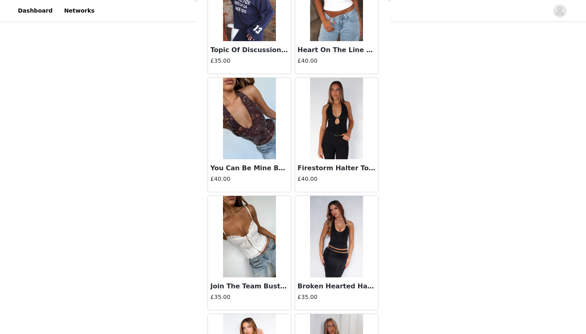
click at [265, 143] on img at bounding box center [249, 118] width 53 height 81
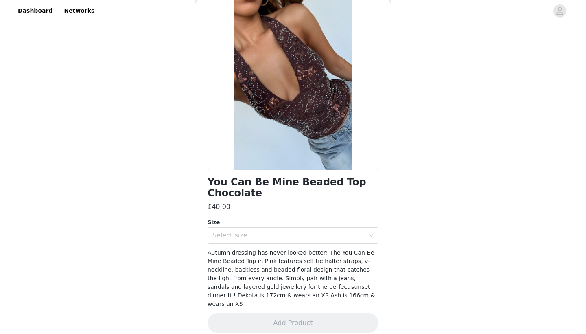
scroll to position [53, 0]
click at [274, 234] on div "Select size" at bounding box center [288, 236] width 152 height 8
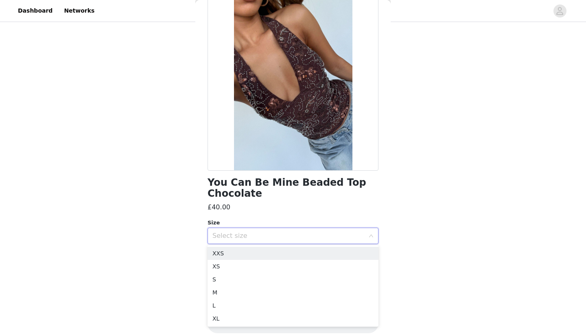
click at [274, 234] on div "Select size" at bounding box center [288, 236] width 152 height 8
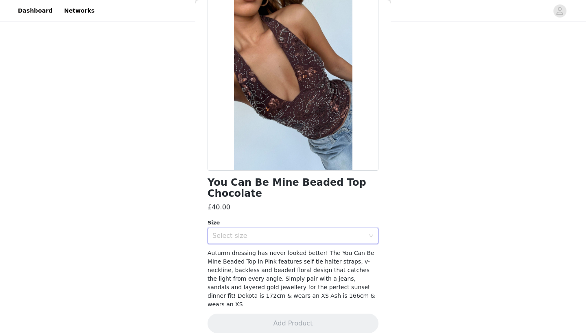
click at [270, 237] on div "Select size" at bounding box center [288, 236] width 152 height 8
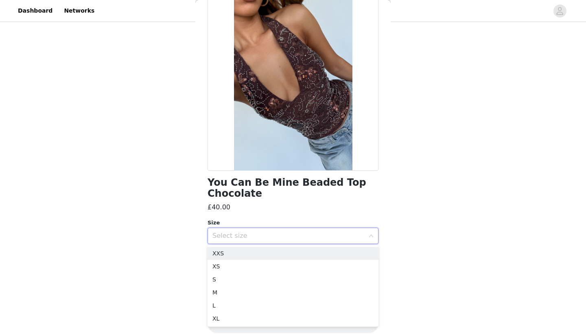
click at [270, 237] on div "Select size" at bounding box center [288, 236] width 152 height 8
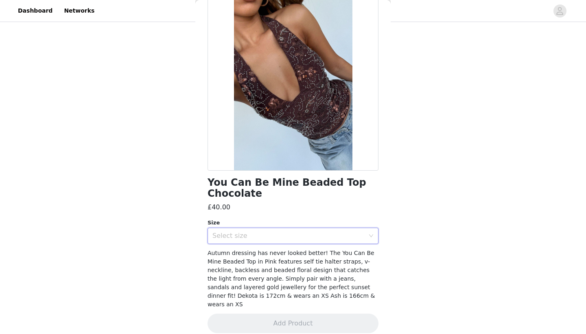
click at [270, 237] on div "Select size" at bounding box center [288, 236] width 152 height 8
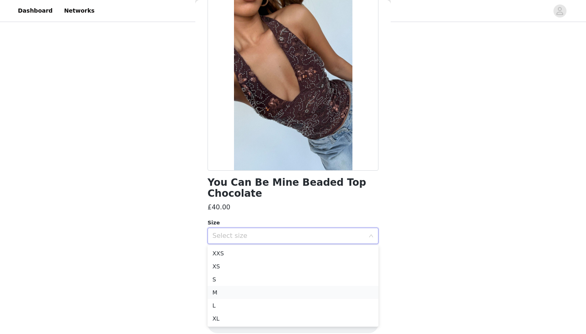
click at [221, 293] on li "M" at bounding box center [293, 292] width 171 height 13
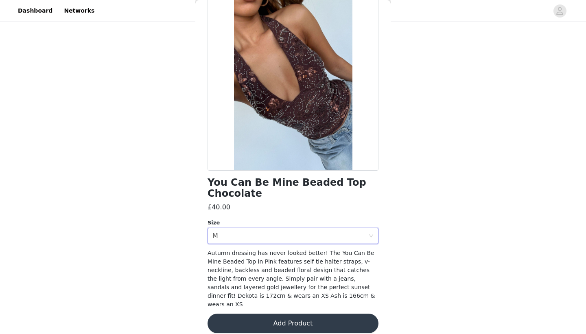
click at [264, 321] on button "Add Product" at bounding box center [293, 323] width 171 height 20
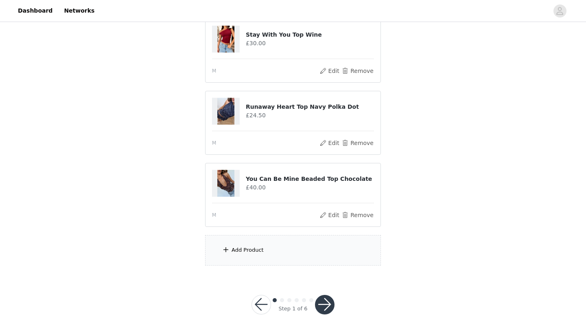
scroll to position [453, 0]
click at [252, 250] on div "Add Product" at bounding box center [248, 250] width 32 height 8
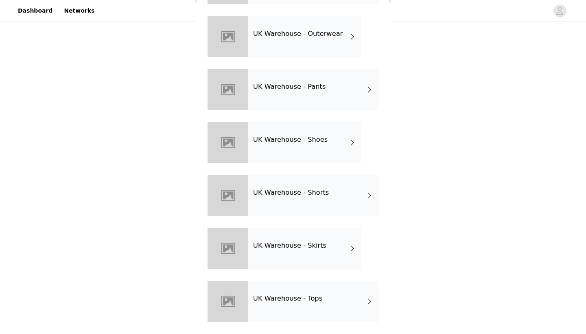
click at [291, 307] on div "UK Warehouse - Tops" at bounding box center [313, 301] width 130 height 41
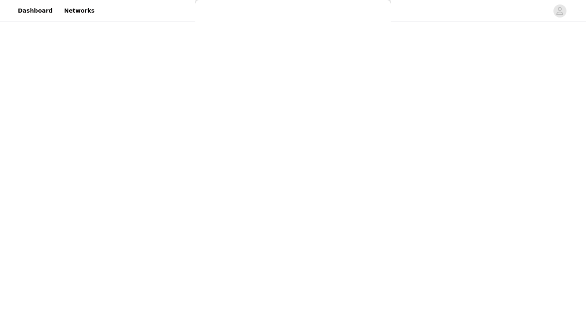
scroll to position [0, 0]
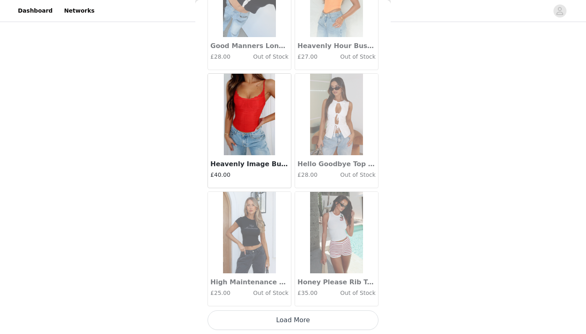
click at [291, 315] on button "Load More" at bounding box center [293, 320] width 171 height 20
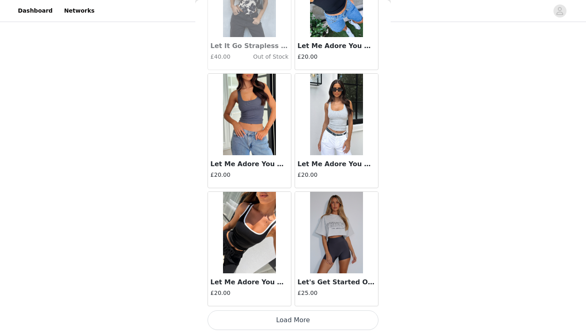
click at [282, 328] on button "Load More" at bounding box center [293, 320] width 171 height 20
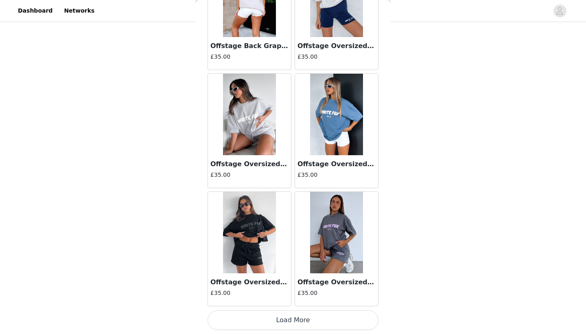
click at [282, 328] on button "Load More" at bounding box center [293, 320] width 171 height 20
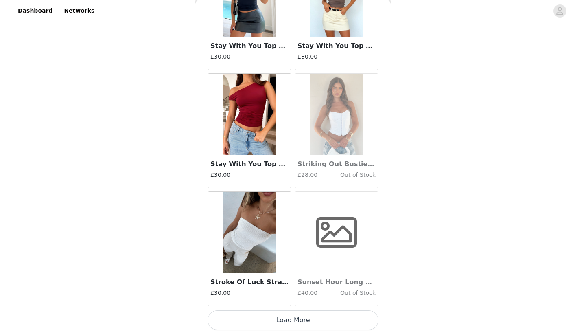
click at [282, 328] on button "Load More" at bounding box center [293, 320] width 171 height 20
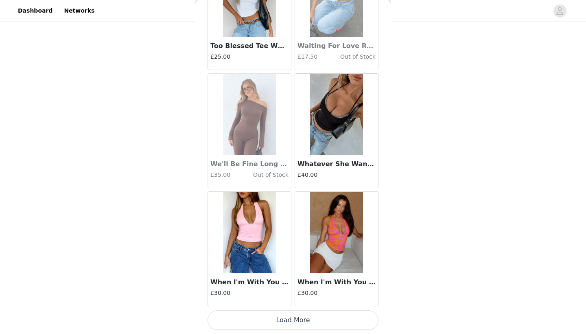
click at [282, 328] on button "Load More" at bounding box center [293, 320] width 171 height 20
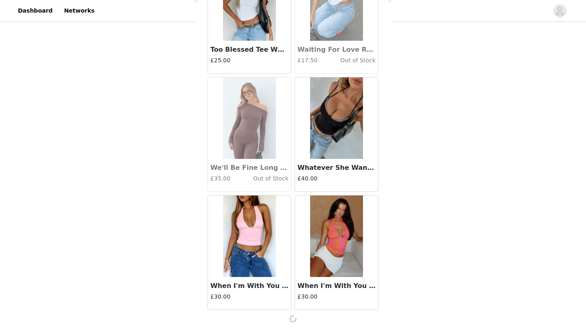
scroll to position [5630, 0]
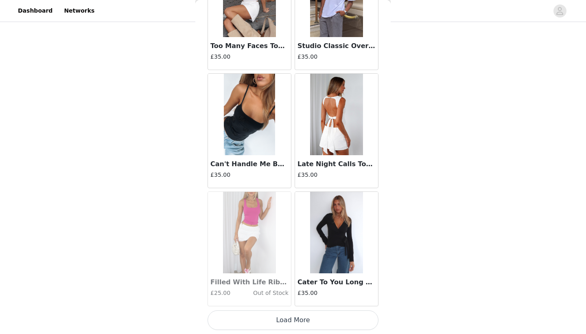
click at [281, 325] on button "Load More" at bounding box center [293, 320] width 171 height 20
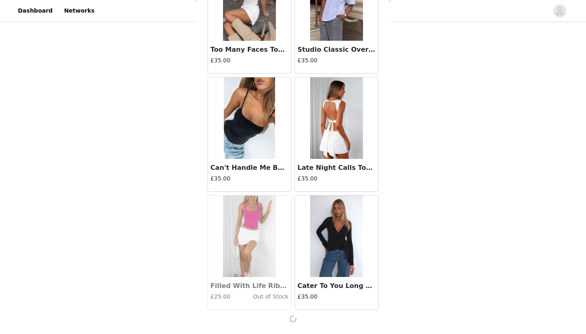
scroll to position [6810, 0]
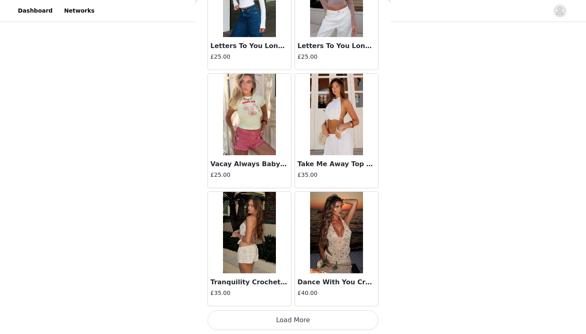
click at [281, 325] on button "Load More" at bounding box center [293, 320] width 171 height 20
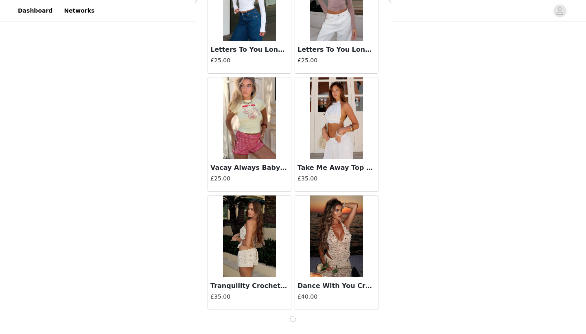
scroll to position [7990, 0]
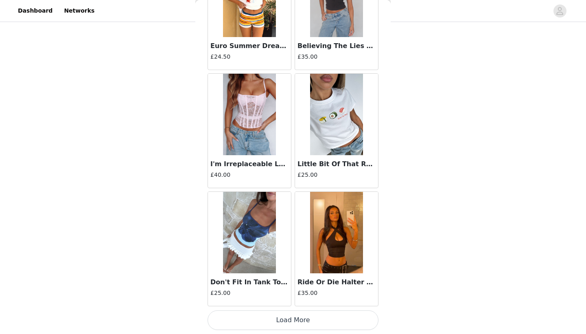
click at [281, 325] on button "Load More" at bounding box center [293, 320] width 171 height 20
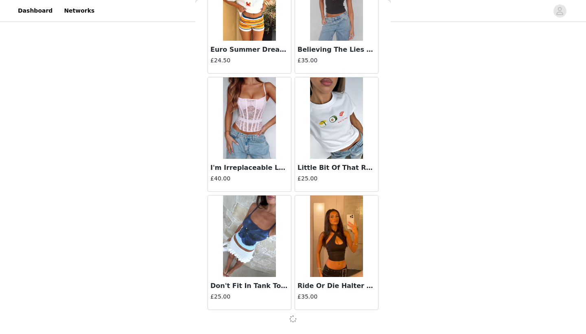
scroll to position [9171, 0]
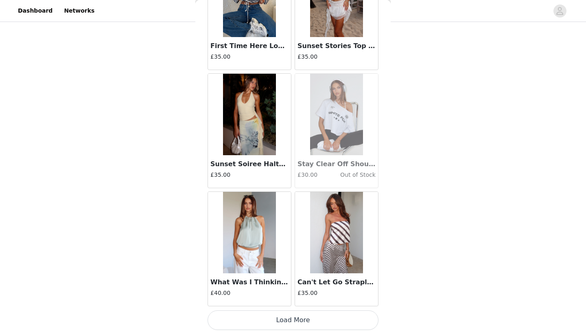
click at [281, 325] on button "Load More" at bounding box center [293, 320] width 171 height 20
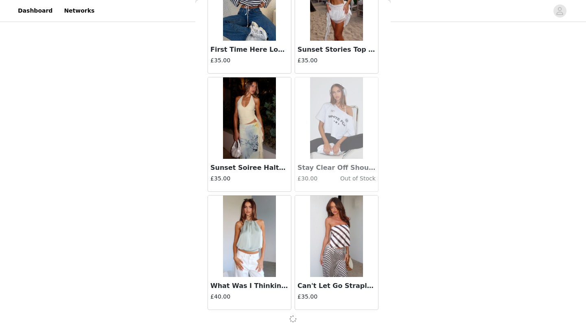
scroll to position [10351, 0]
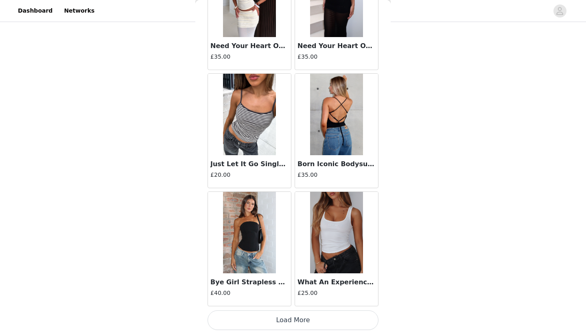
click at [281, 325] on button "Load More" at bounding box center [293, 320] width 171 height 20
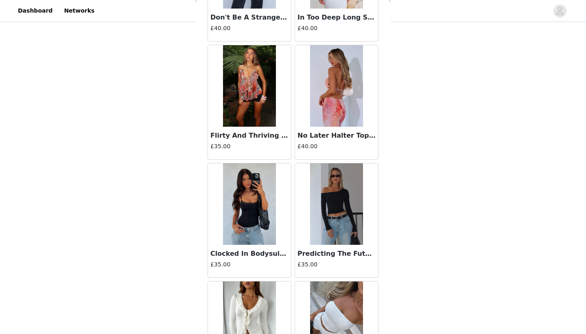
scroll to position [12301, 0]
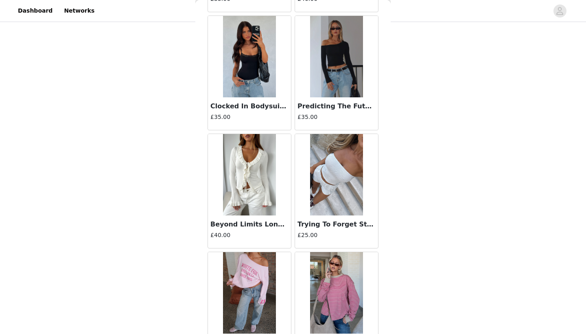
click at [265, 190] on img at bounding box center [249, 174] width 53 height 81
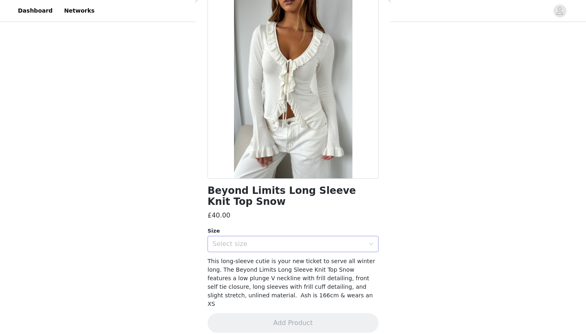
scroll to position [45, 0]
click at [259, 245] on div "Select size" at bounding box center [288, 244] width 152 height 8
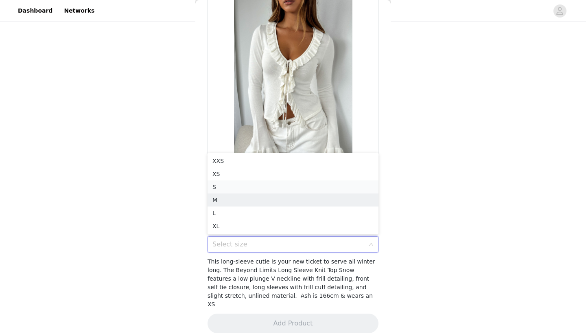
click at [225, 193] on li "S" at bounding box center [293, 186] width 171 height 13
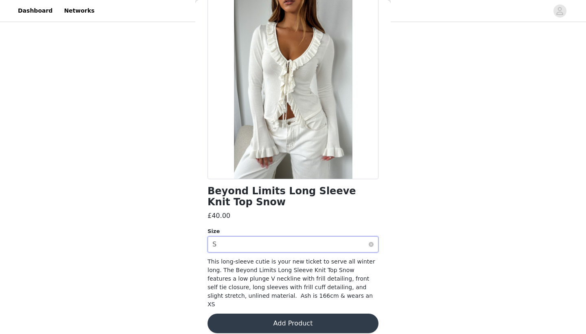
click at [234, 248] on div "Select size S" at bounding box center [290, 243] width 156 height 15
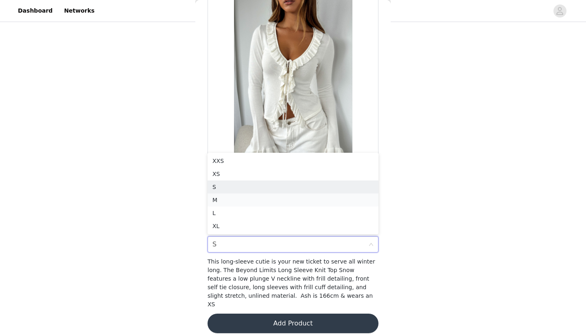
click at [219, 200] on li "M" at bounding box center [293, 199] width 171 height 13
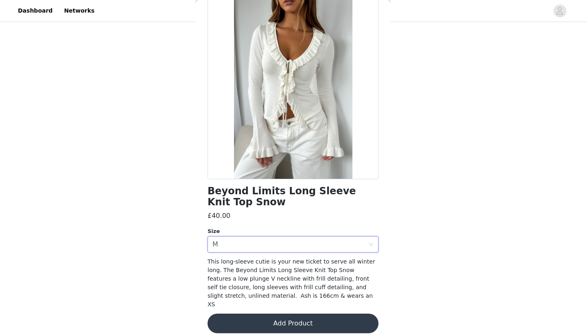
click at [276, 313] on button "Add Product" at bounding box center [293, 323] width 171 height 20
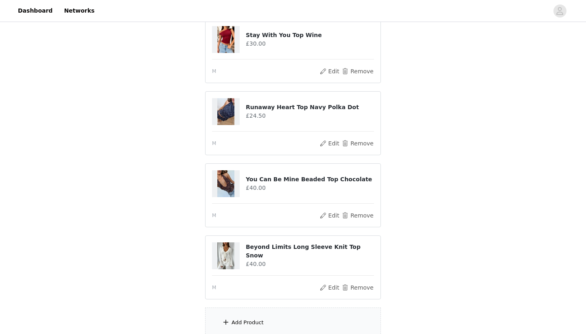
click at [263, 316] on div "Add Product" at bounding box center [293, 322] width 176 height 31
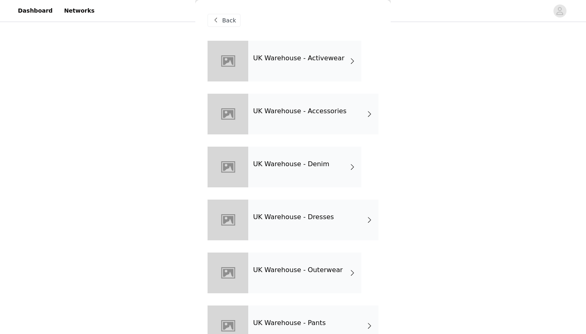
click at [224, 20] on span "Back" at bounding box center [229, 20] width 14 height 9
click at [230, 19] on span "Back" at bounding box center [229, 20] width 14 height 9
click at [231, 21] on span "Back" at bounding box center [229, 20] width 14 height 9
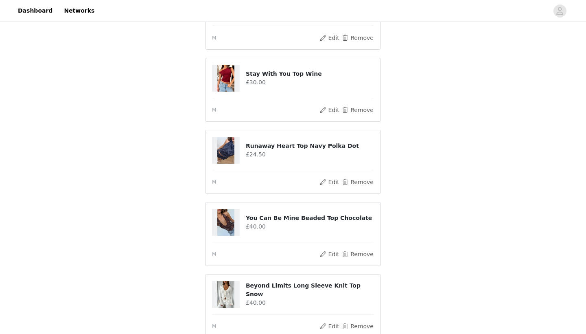
scroll to position [414, 0]
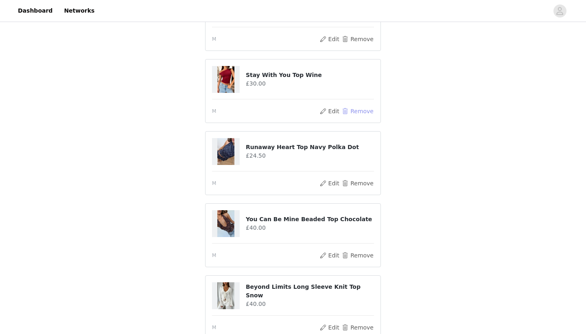
click at [358, 113] on button "Remove" at bounding box center [357, 111] width 33 height 10
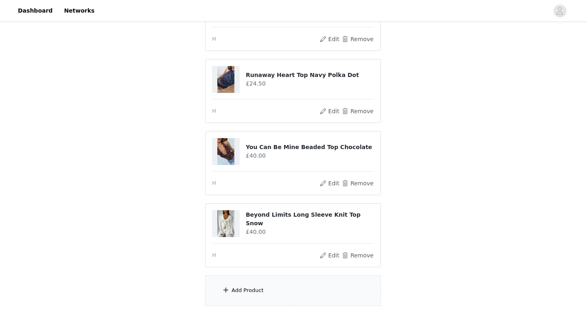
click at [243, 289] on div "Add Product" at bounding box center [248, 290] width 32 height 8
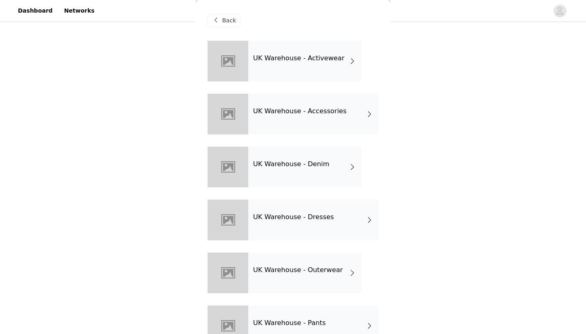
click at [324, 60] on h4 "UK Warehouse - Activewear" at bounding box center [298, 58] width 91 height 7
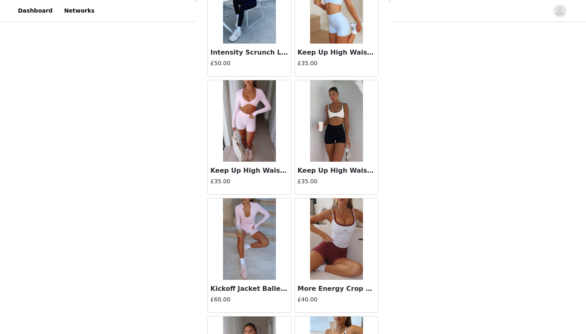
scroll to position [690, 0]
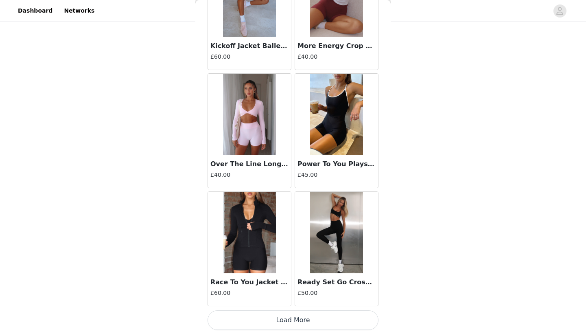
click at [279, 325] on button "Load More" at bounding box center [293, 320] width 171 height 20
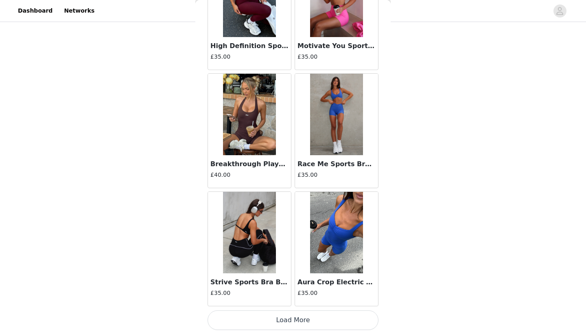
scroll to position [2092, 0]
click at [268, 322] on button "Load More" at bounding box center [293, 320] width 171 height 20
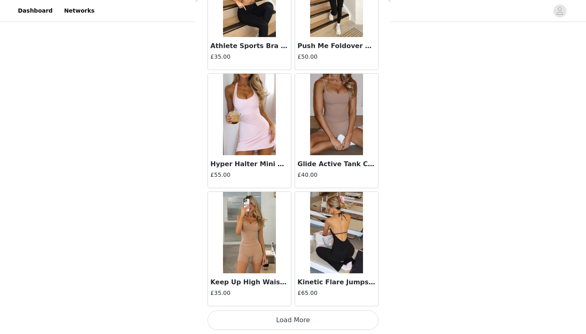
scroll to position [453, 0]
click at [287, 318] on button "Load More" at bounding box center [293, 320] width 171 height 20
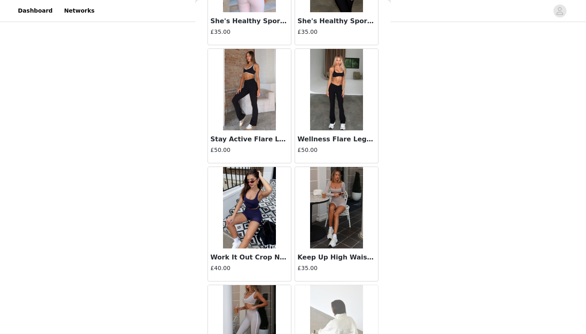
scroll to position [1296, 0]
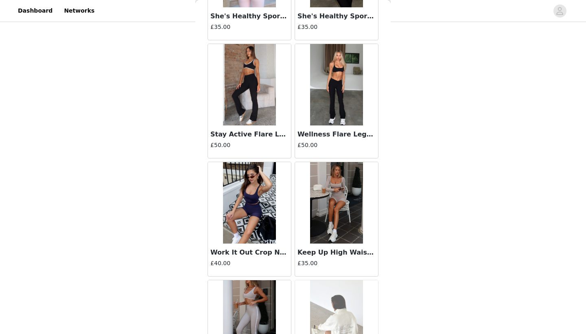
click at [263, 252] on h3 "Work It Out Crop Navy" at bounding box center [249, 252] width 78 height 10
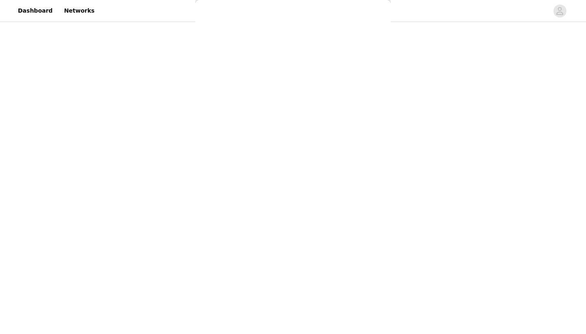
scroll to position [0, 0]
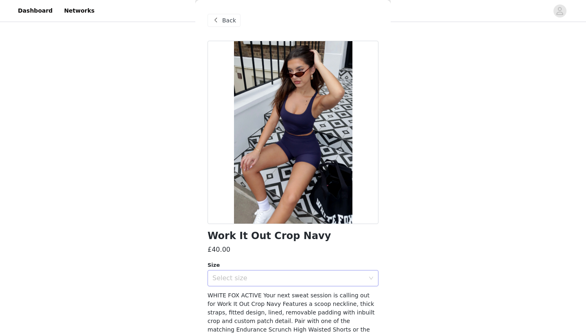
click at [269, 282] on div "Select size" at bounding box center [290, 277] width 156 height 15
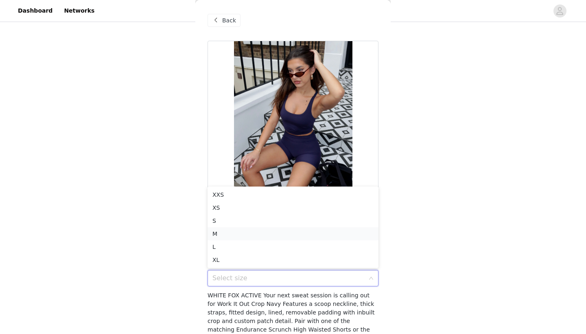
click at [225, 234] on li "M" at bounding box center [293, 233] width 171 height 13
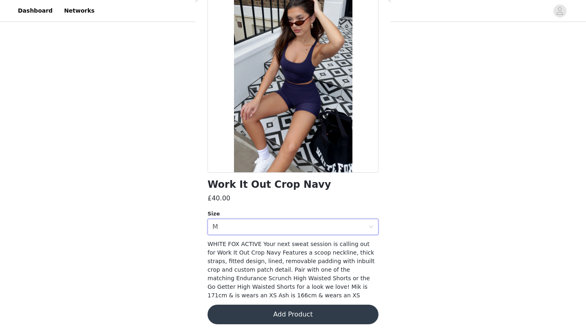
scroll to position [51, 0]
click at [267, 317] on button "Add Product" at bounding box center [293, 315] width 171 height 20
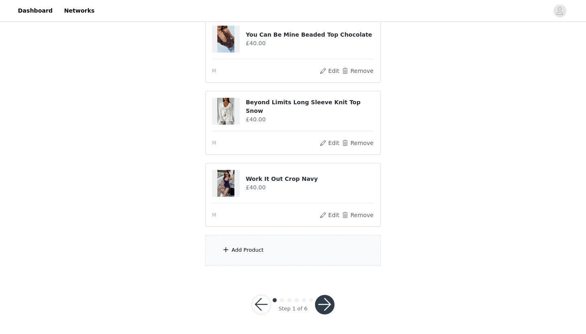
scroll to position [525, 0]
click at [253, 245] on div "Add Product" at bounding box center [293, 250] width 176 height 31
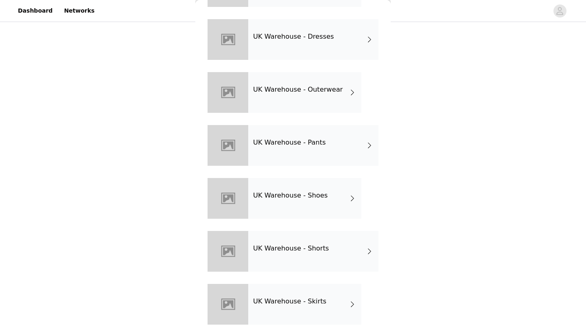
scroll to position [201, 0]
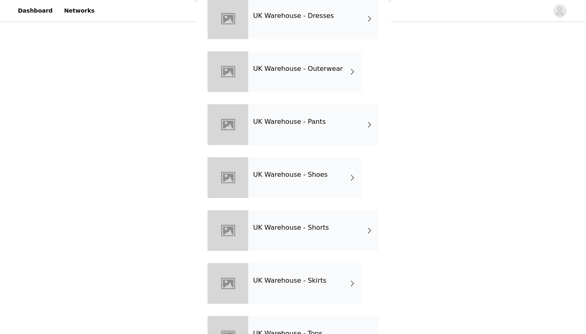
click at [325, 129] on div "UK Warehouse - Pants" at bounding box center [313, 124] width 130 height 41
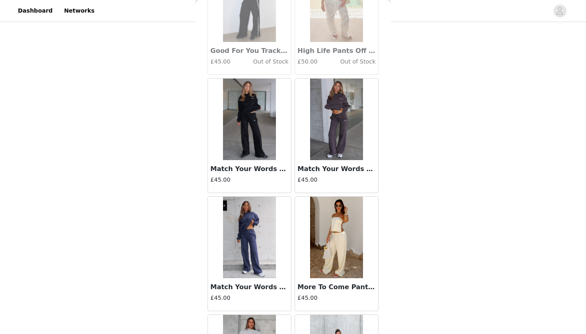
scroll to position [682, 0]
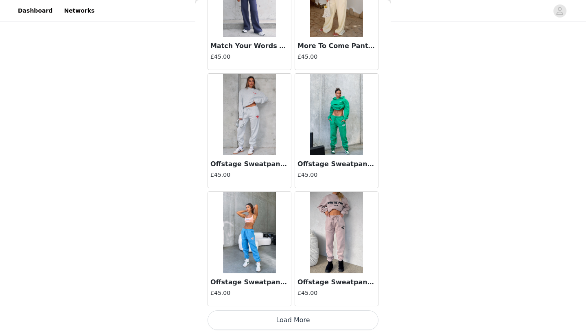
click at [266, 316] on button "Load More" at bounding box center [293, 320] width 171 height 20
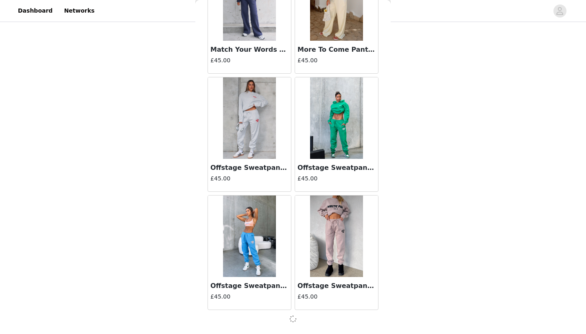
scroll to position [908, 0]
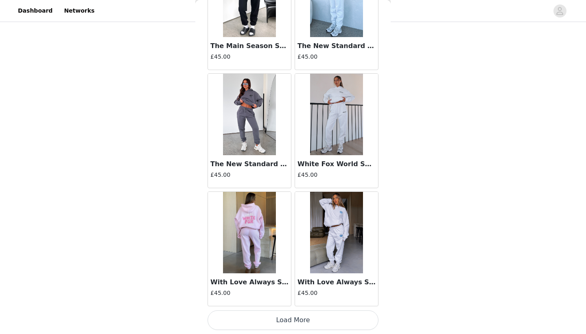
click at [286, 320] on button "Load More" at bounding box center [293, 320] width 171 height 20
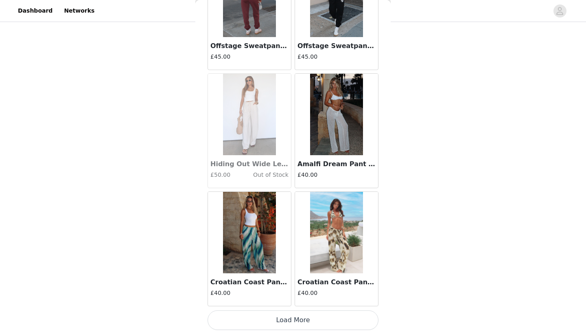
scroll to position [525, 0]
click at [285, 320] on button "Load More" at bounding box center [293, 320] width 171 height 20
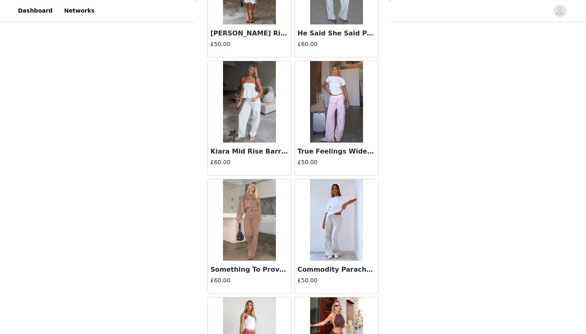
scroll to position [4361, 0]
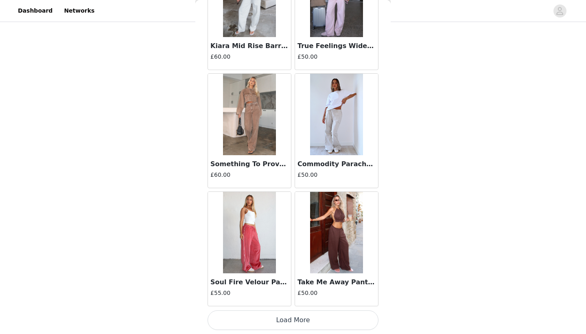
click at [256, 311] on button "Load More" at bounding box center [293, 320] width 171 height 20
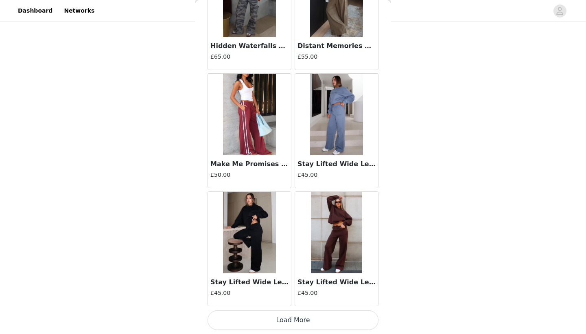
scroll to position [525, 0]
click at [279, 318] on button "Load More" at bounding box center [293, 320] width 171 height 20
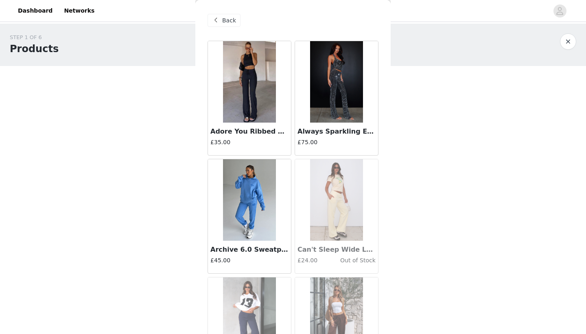
scroll to position [0, 0]
click at [225, 24] on span "Back" at bounding box center [229, 20] width 14 height 9
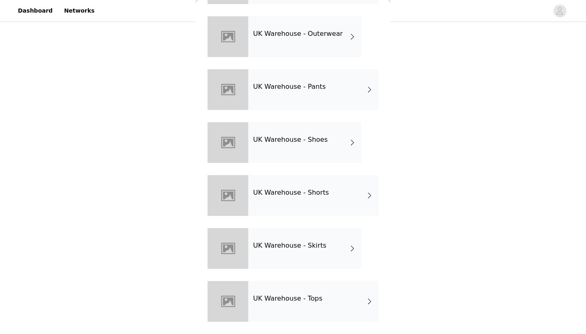
scroll to position [119, 0]
click at [337, 135] on div "UK Warehouse - Shoes" at bounding box center [304, 142] width 113 height 41
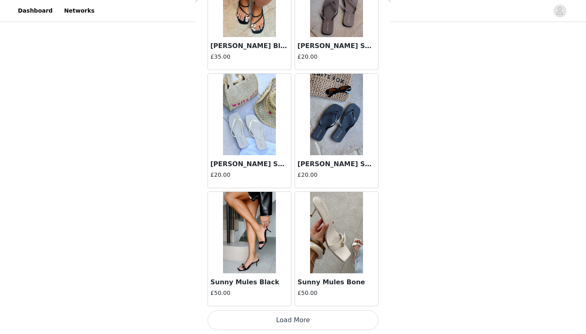
scroll to position [912, 0]
click at [302, 318] on button "Load More" at bounding box center [293, 320] width 171 height 20
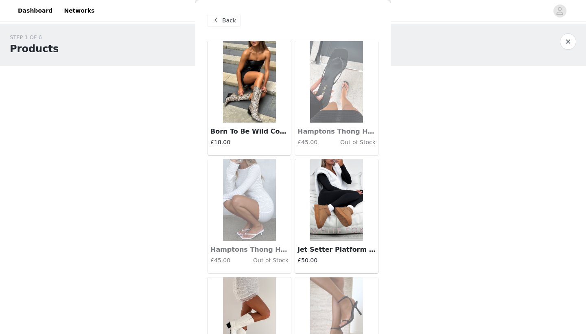
scroll to position [0, 0]
click at [227, 20] on span "Back" at bounding box center [229, 20] width 14 height 9
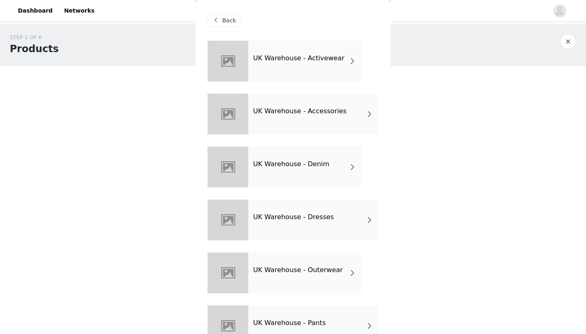
click at [278, 156] on div "UK Warehouse - Denim" at bounding box center [304, 167] width 113 height 41
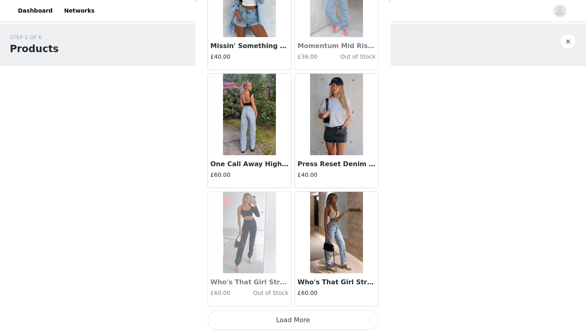
scroll to position [912, 0]
click at [280, 317] on button "Load More" at bounding box center [293, 320] width 171 height 20
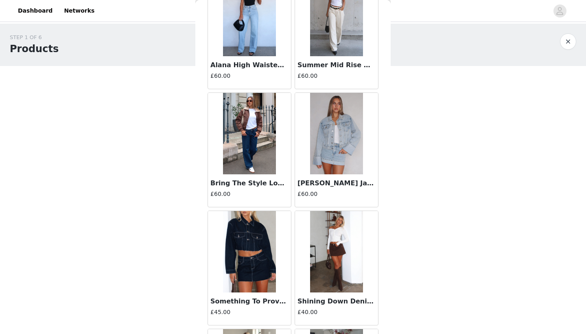
scroll to position [1993, 0]
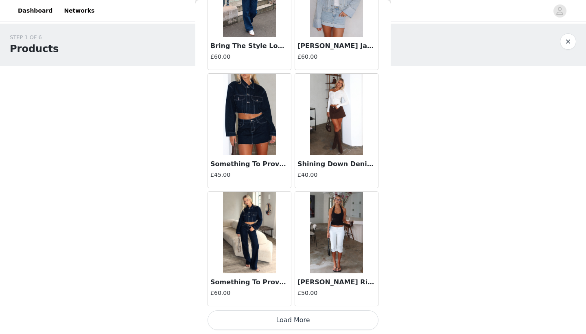
click at [294, 324] on button "Load More" at bounding box center [293, 320] width 171 height 20
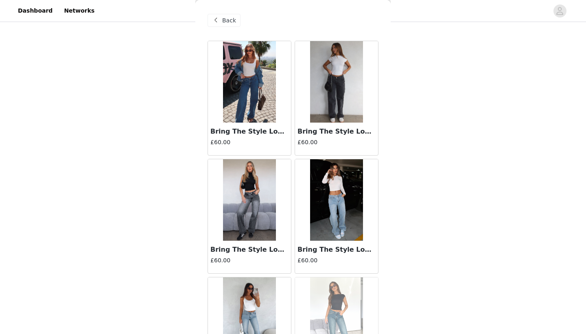
scroll to position [0, 0]
click at [239, 22] on div "Back" at bounding box center [224, 20] width 33 height 13
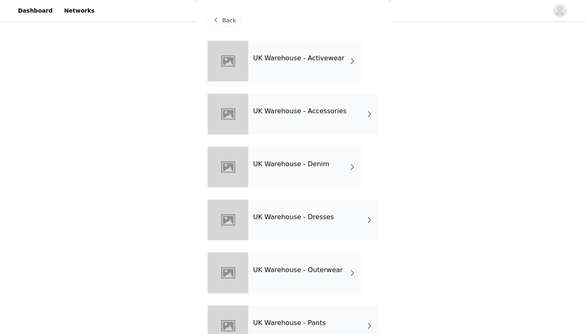
click at [230, 22] on span "Back" at bounding box center [229, 20] width 14 height 9
